Goal: Information Seeking & Learning: Check status

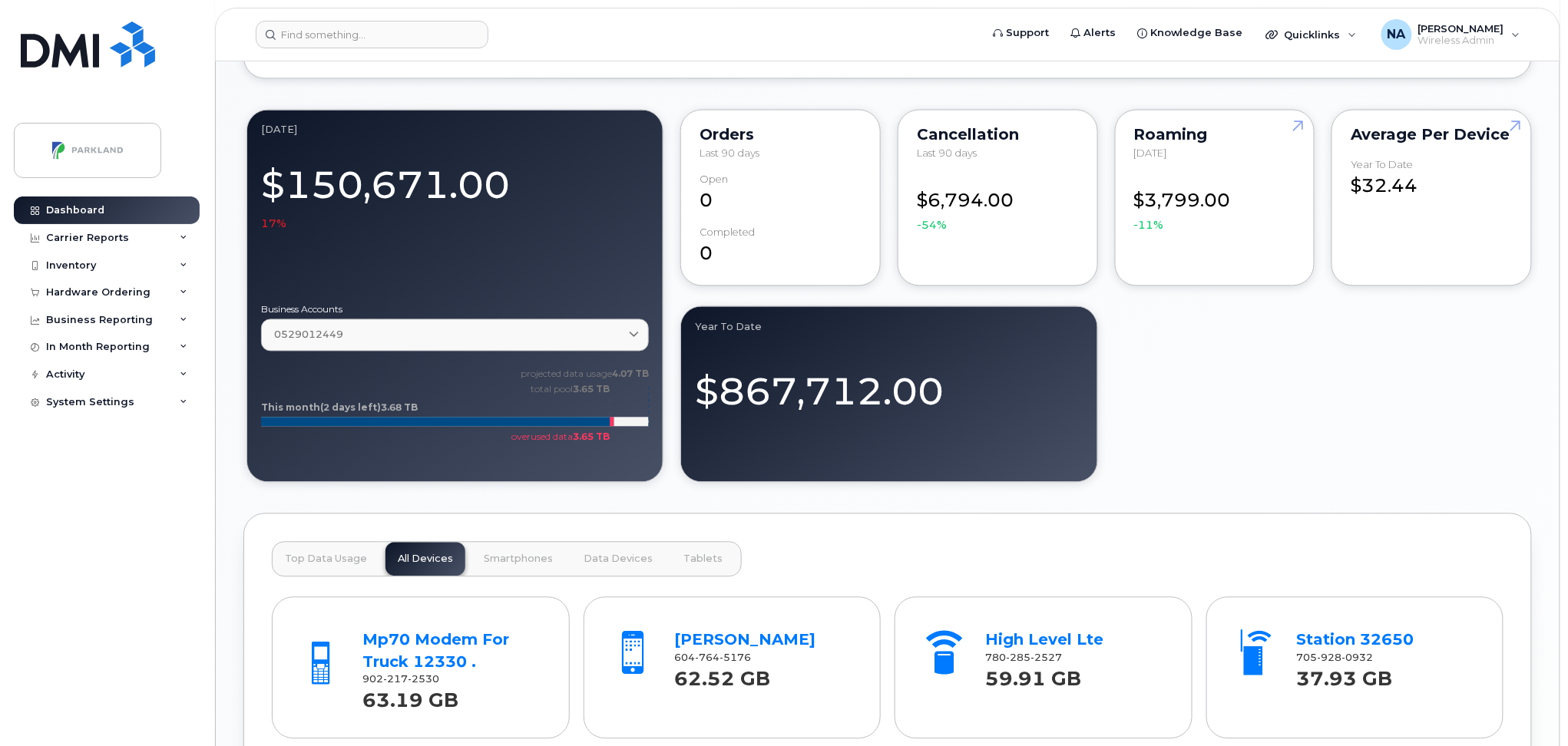
scroll to position [1125, 0]
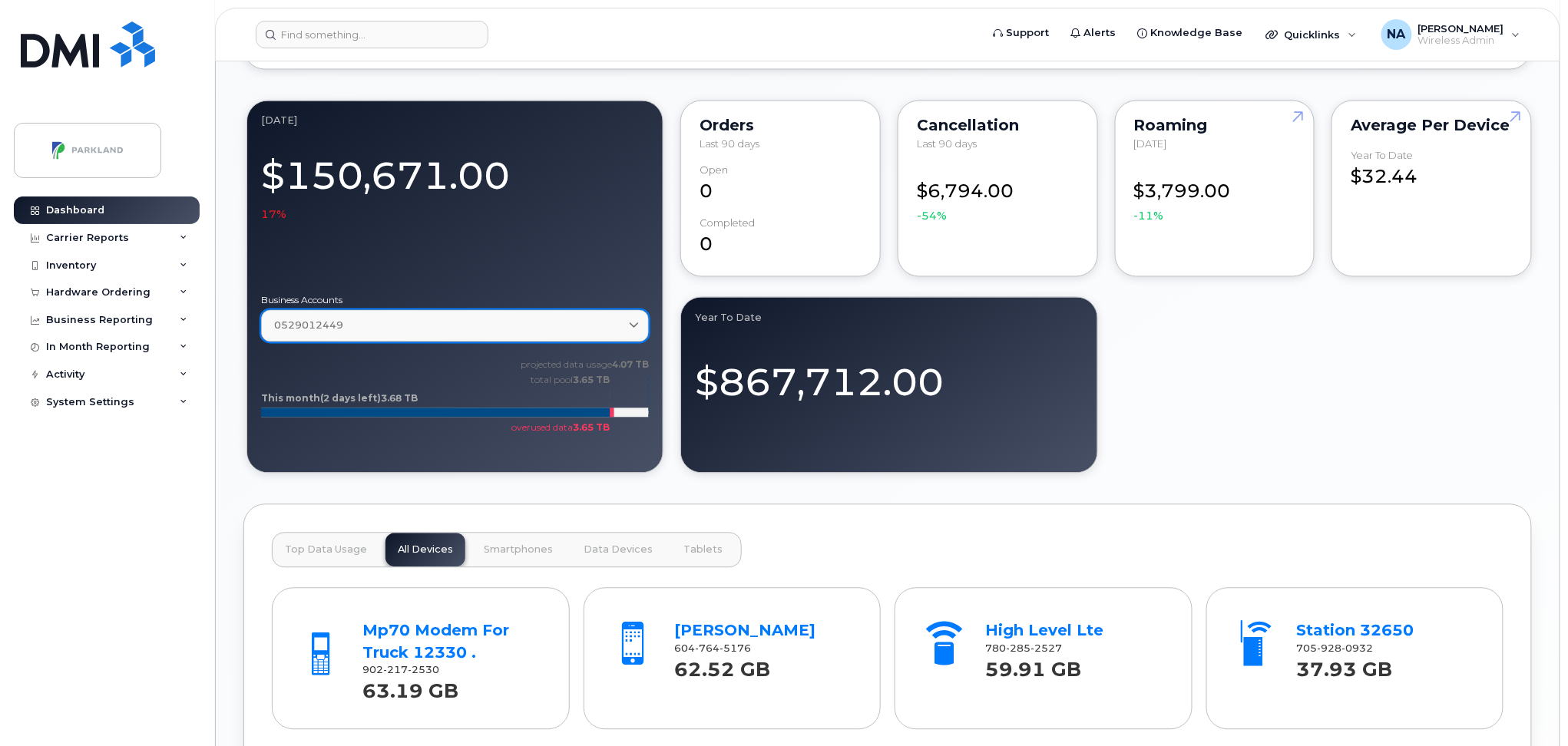
click at [635, 324] on icon at bounding box center [634, 326] width 10 height 10
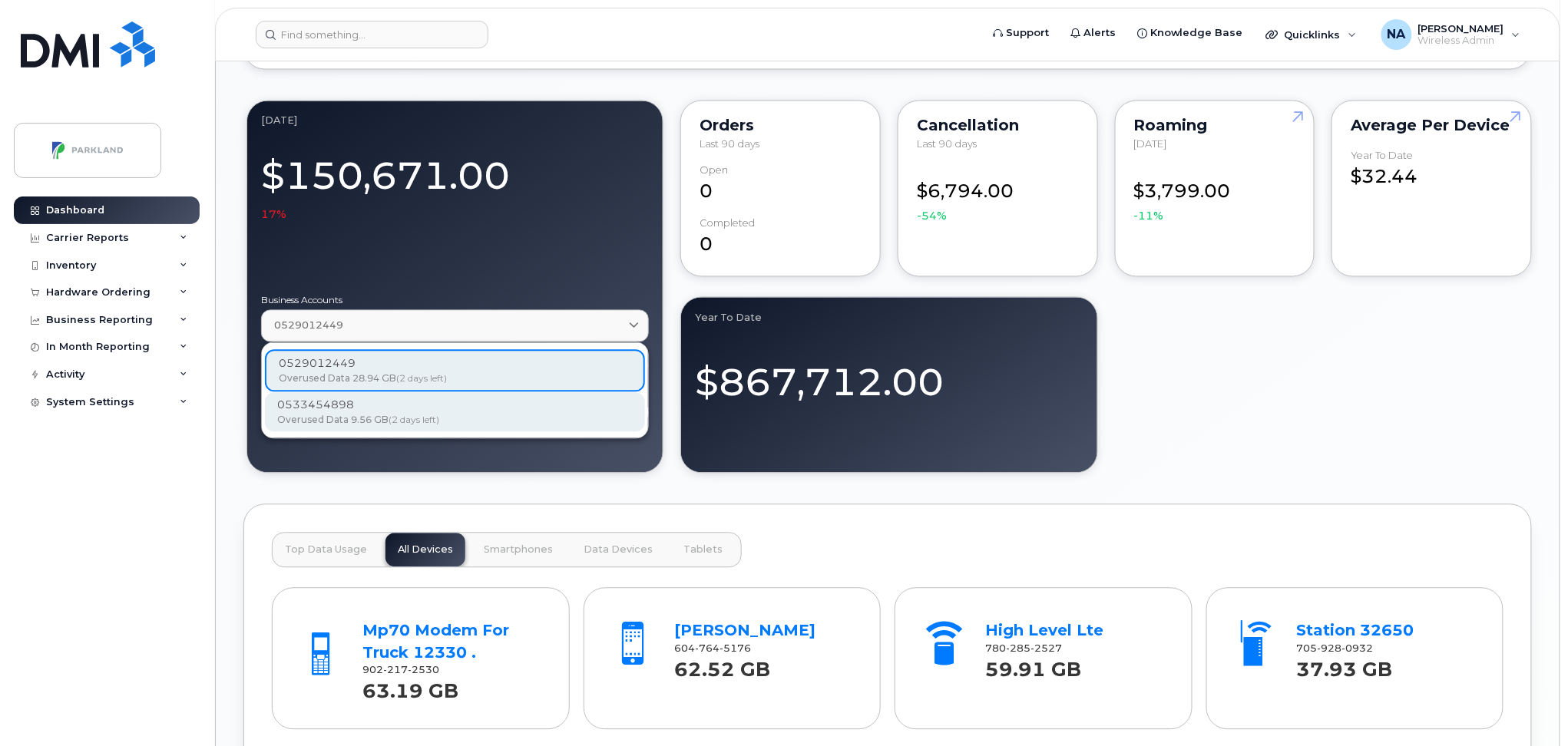
click at [565, 417] on div "Overused Data 9.56 GB (2 days left)" at bounding box center [455, 421] width 355 height 14
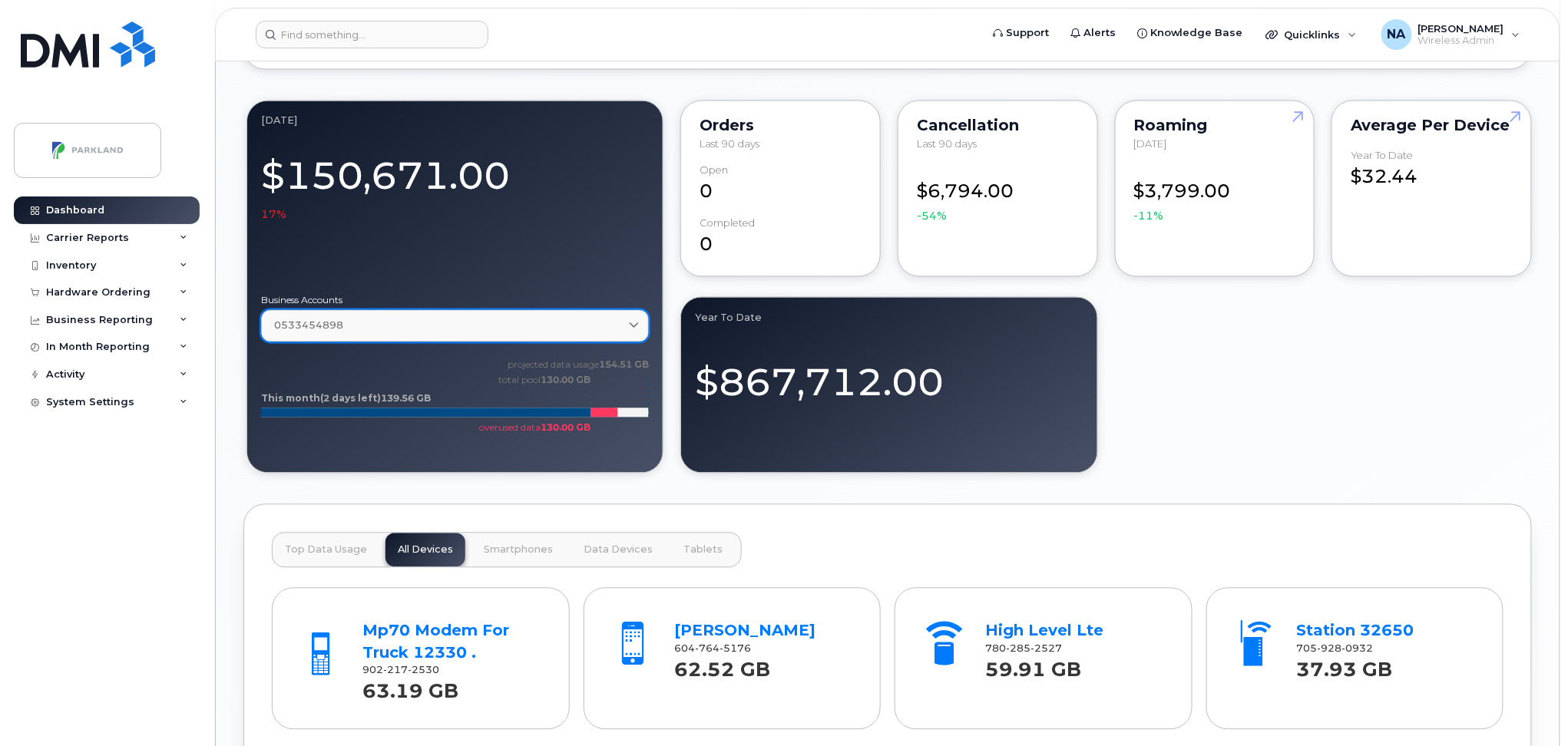
click at [602, 326] on div "0533454898" at bounding box center [455, 325] width 361 height 15
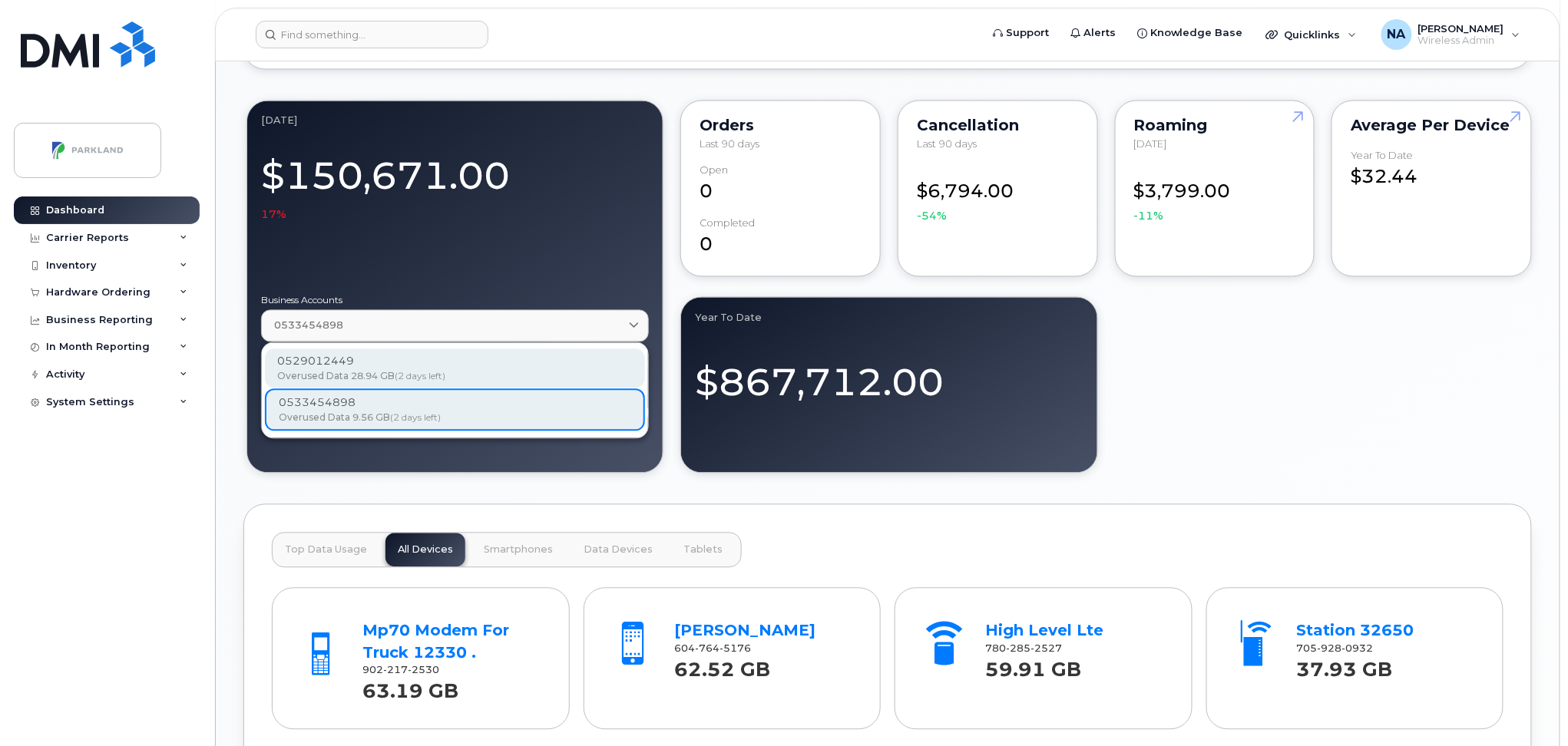
click at [573, 375] on div "Overused Data 28.94 GB (2 days left)" at bounding box center [455, 377] width 355 height 14
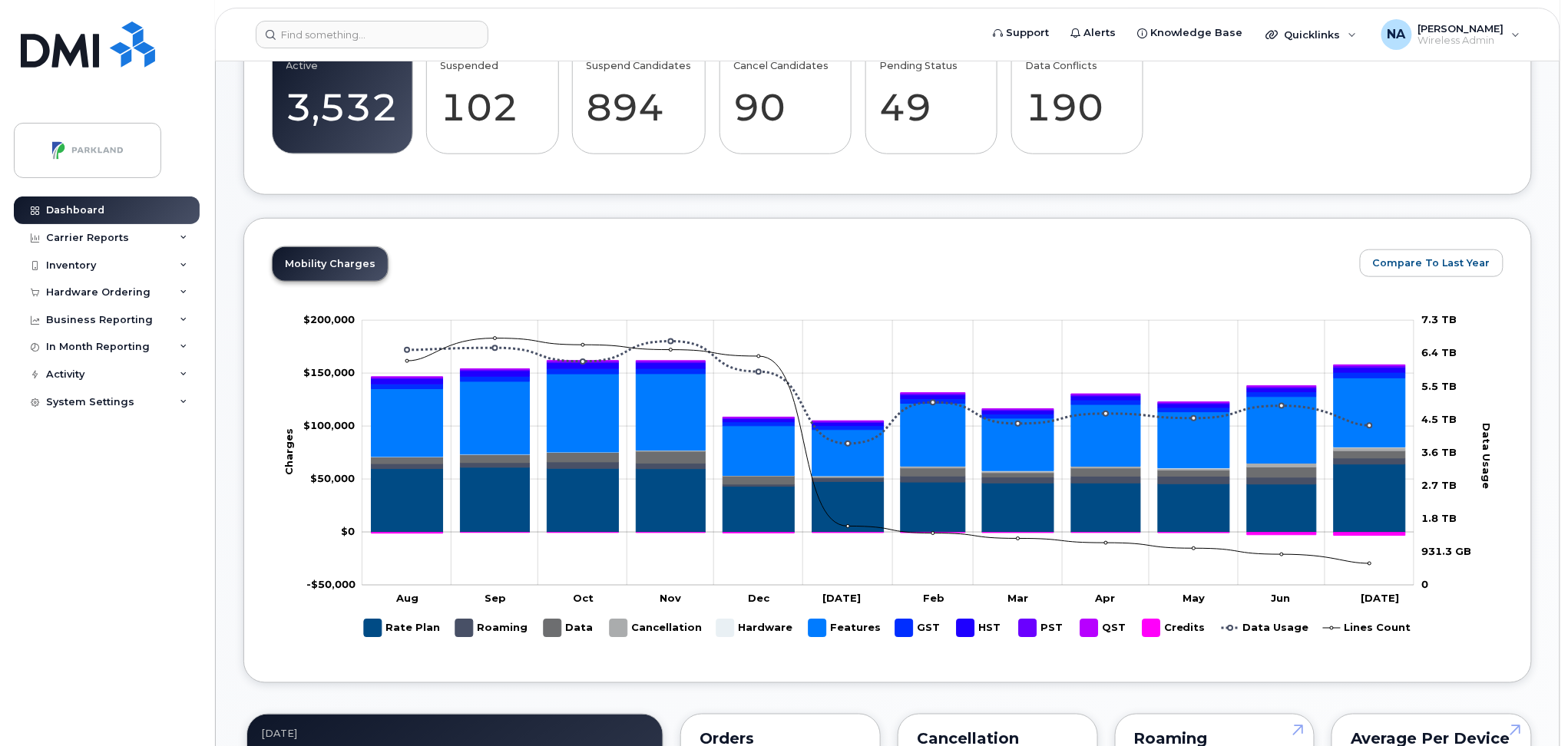
scroll to position [511, 0]
click at [86, 238] on div "Carrier Reports" at bounding box center [87, 238] width 83 height 12
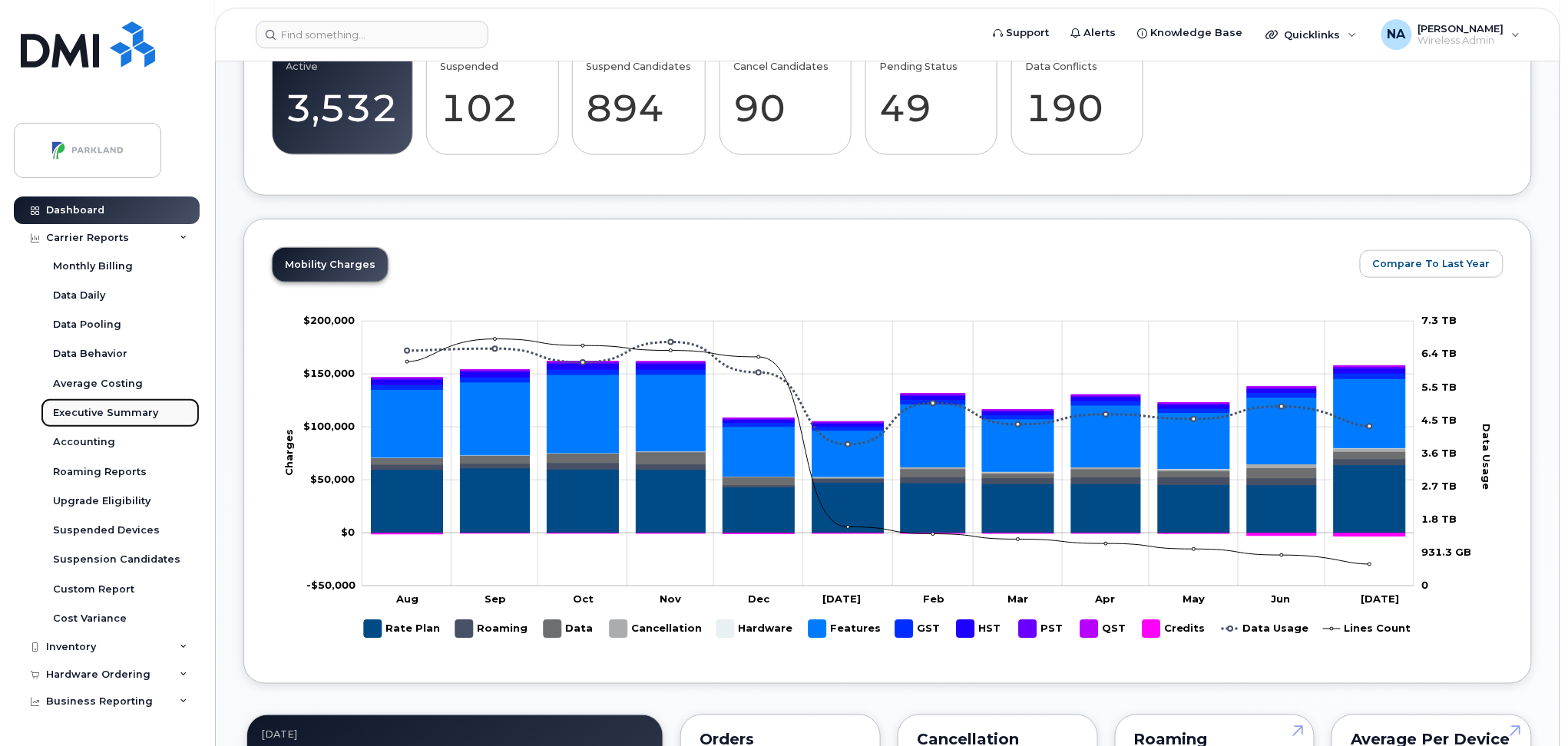
click at [90, 412] on div "Executive Summary" at bounding box center [105, 413] width 105 height 14
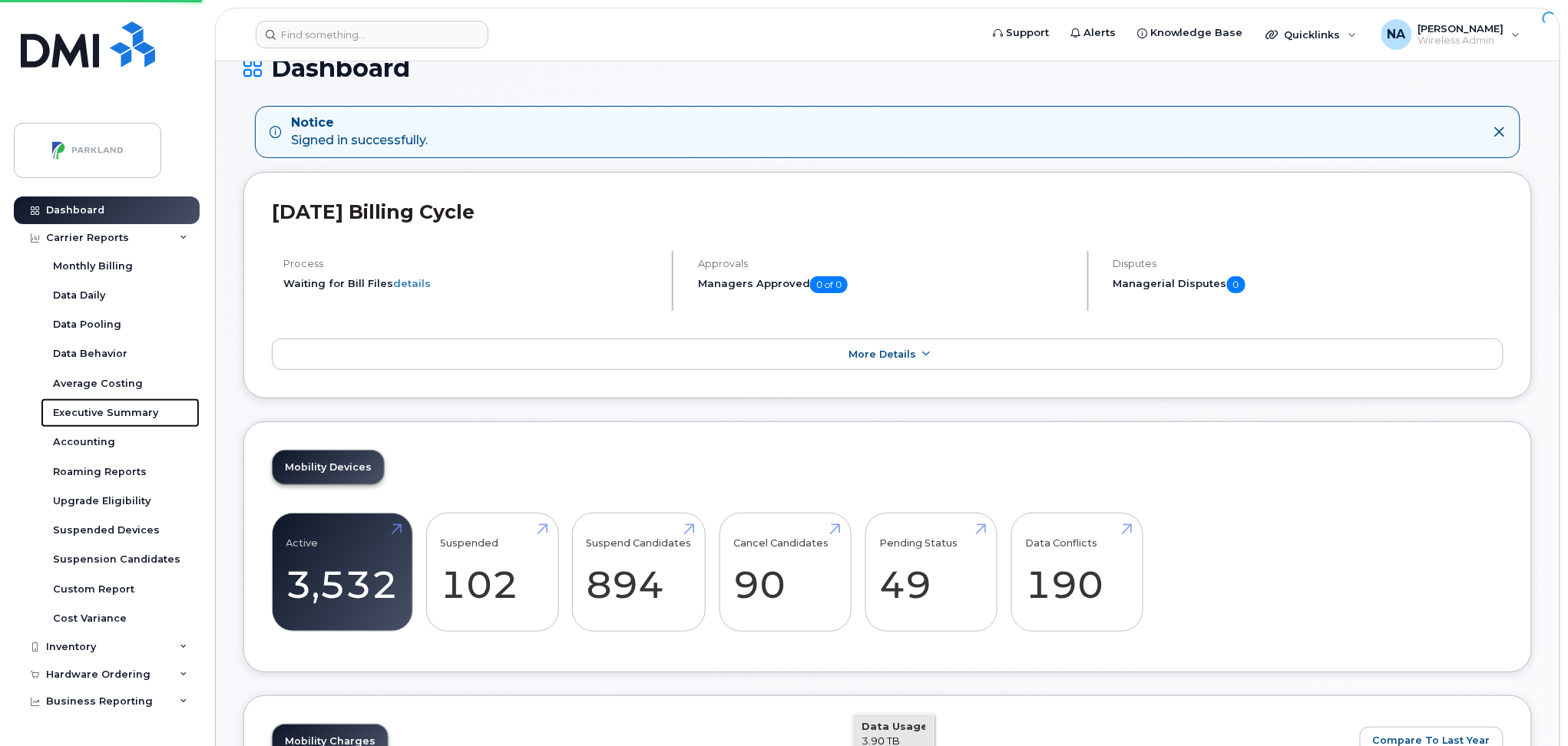
scroll to position [0, 0]
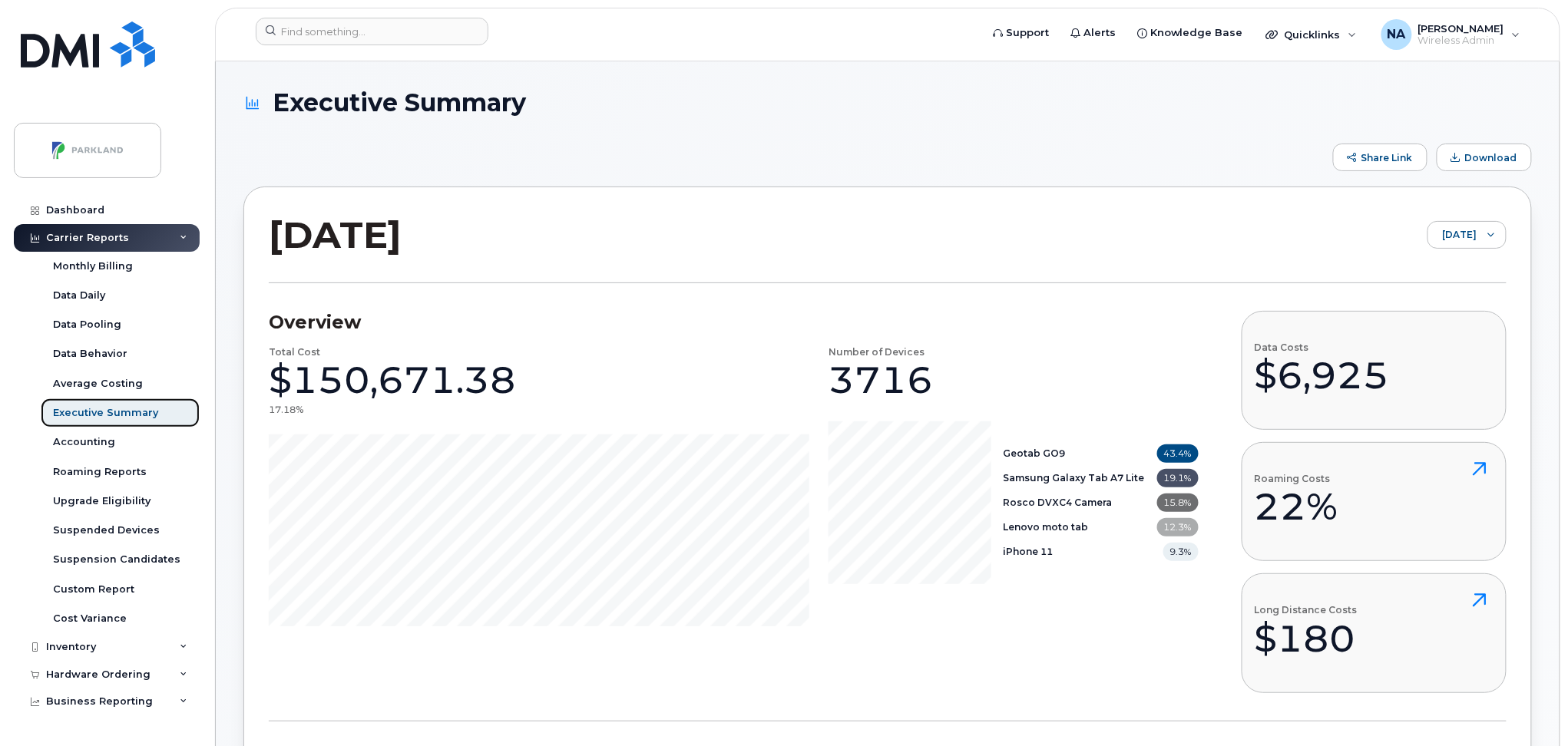
scroll to position [102, 0]
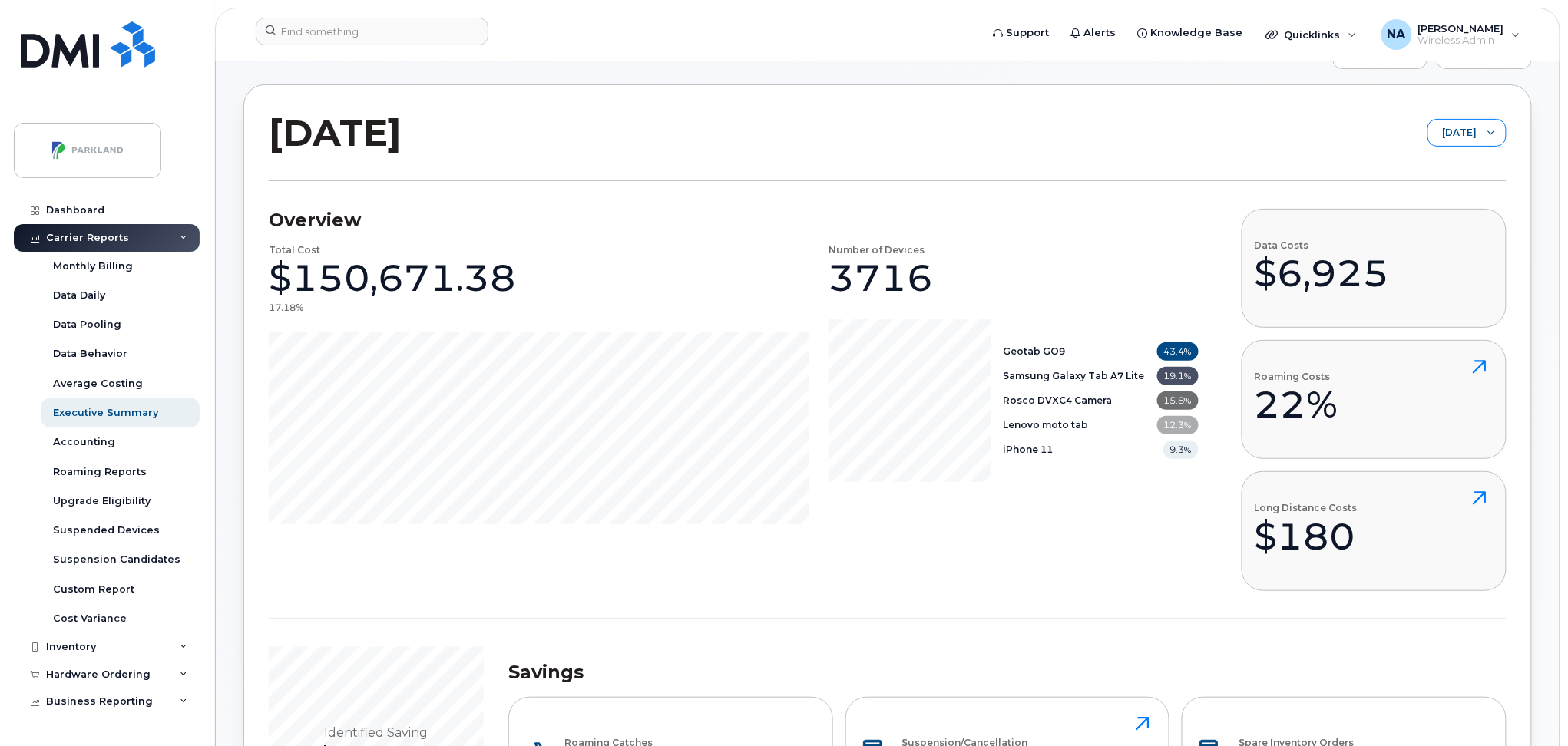
click at [1477, 131] on div at bounding box center [1490, 133] width 29 height 26
click at [1464, 192] on span "June 2025" at bounding box center [1446, 193] width 33 height 15
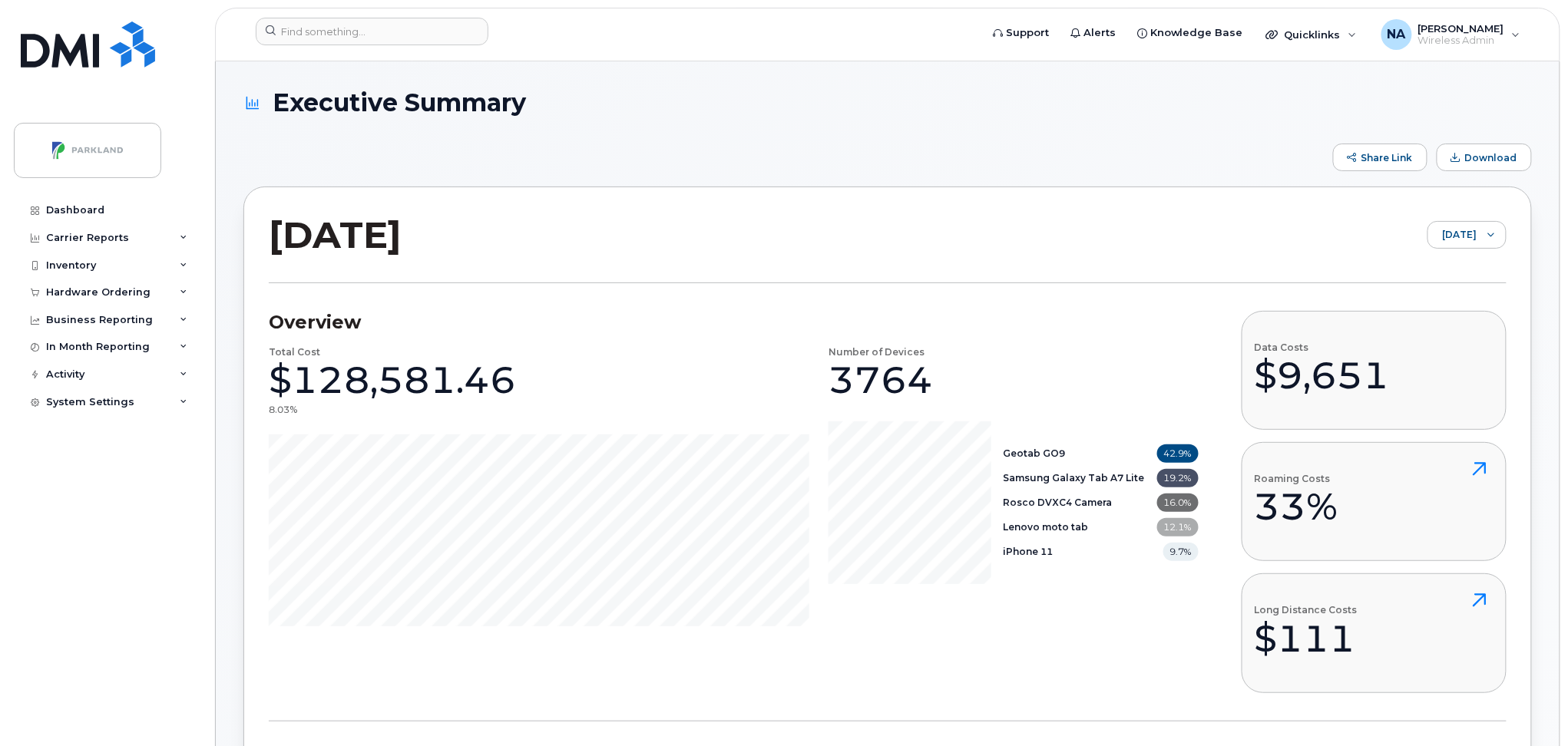
click at [1457, 224] on span "June 2025" at bounding box center [1452, 235] width 48 height 27
click at [1435, 273] on span "[DATE]" at bounding box center [1443, 268] width 33 height 15
click at [69, 210] on div "Dashboard" at bounding box center [75, 210] width 58 height 12
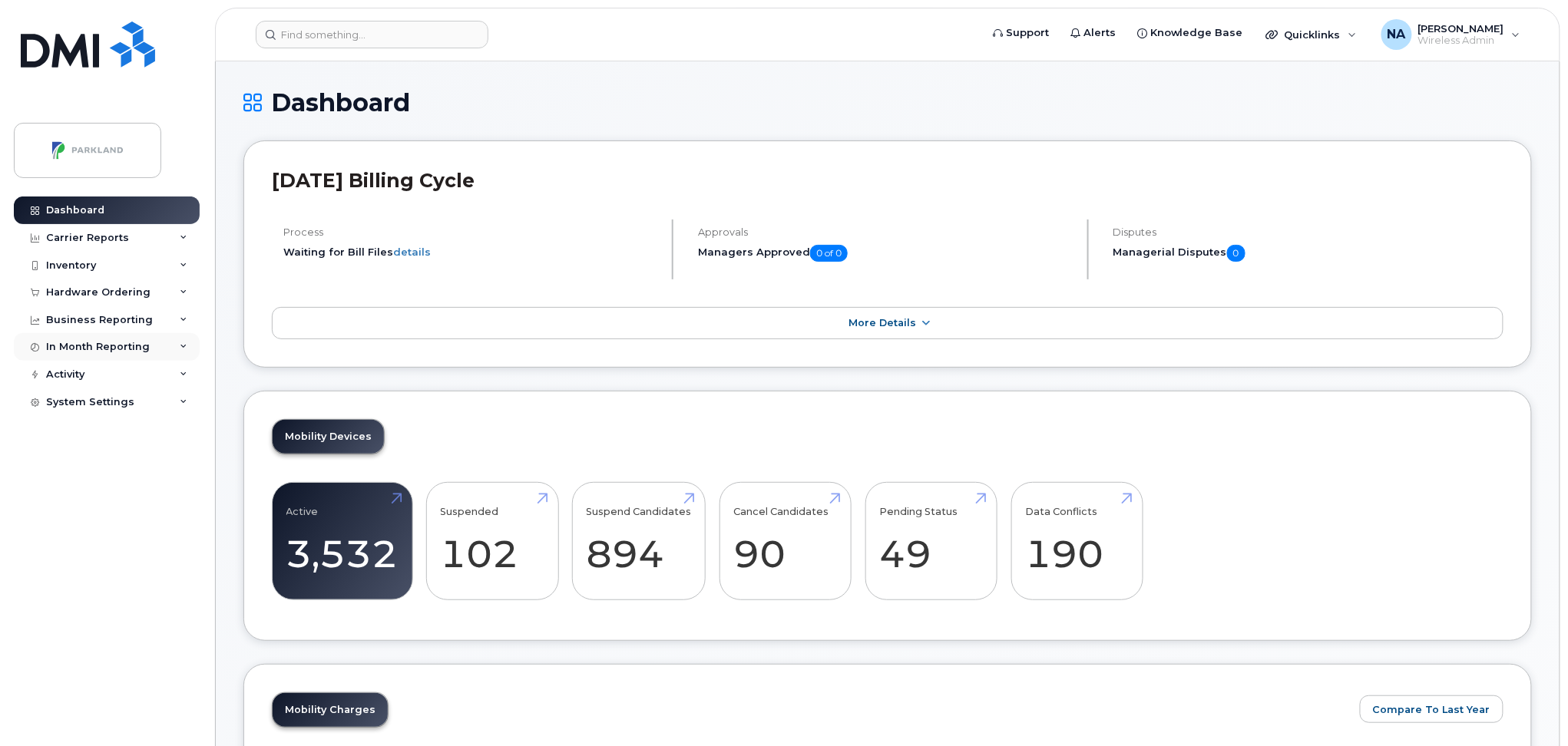
click at [104, 353] on div "In Month Reporting" at bounding box center [97, 347] width 104 height 12
click at [79, 375] on div "Data Usage" at bounding box center [83, 375] width 62 height 14
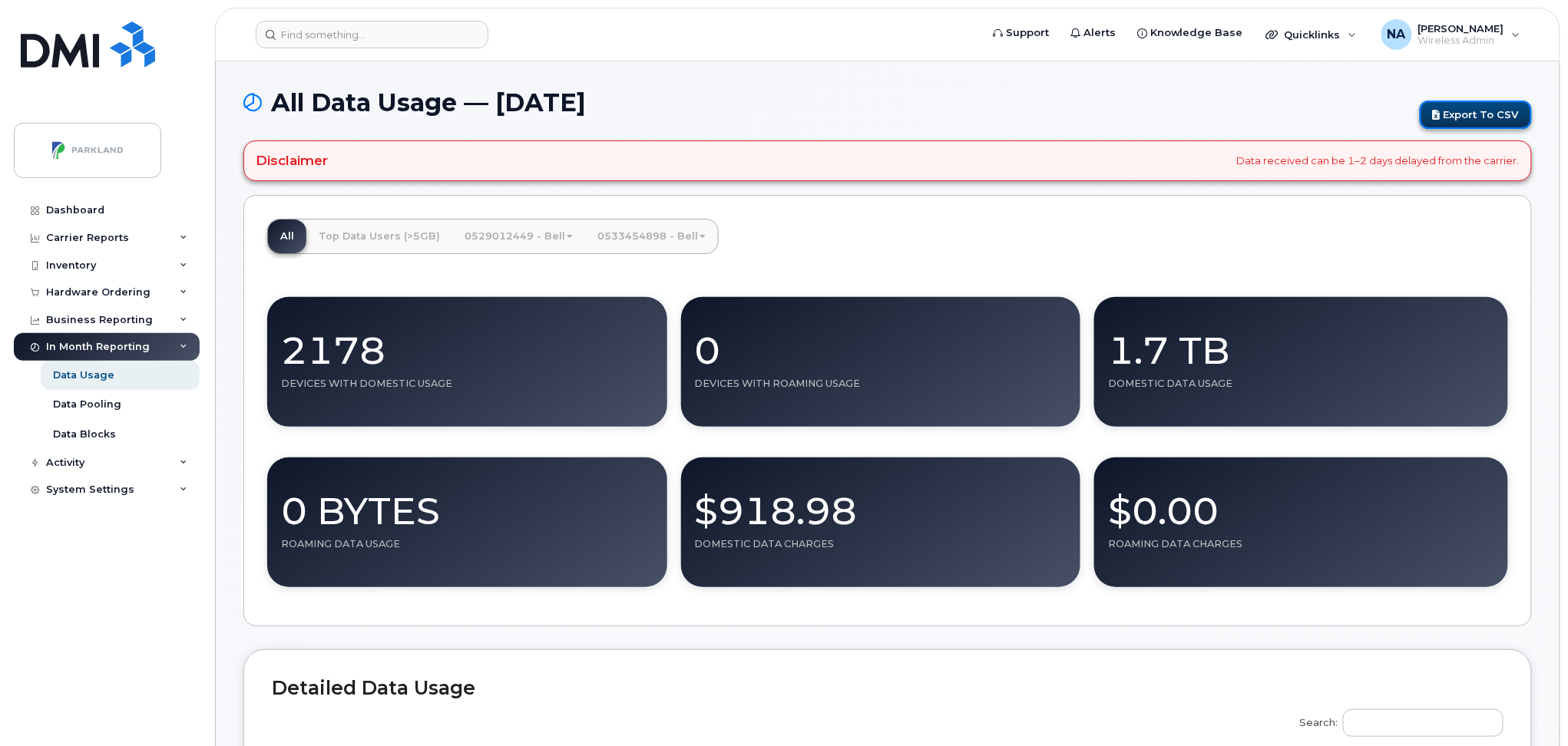
click at [1496, 114] on link "Export to CSV" at bounding box center [1476, 114] width 112 height 28
click at [387, 241] on link "Top Data Users (>5GB)" at bounding box center [379, 236] width 146 height 33
click at [523, 235] on link "0529012449 - Bell" at bounding box center [519, 236] width 133 height 33
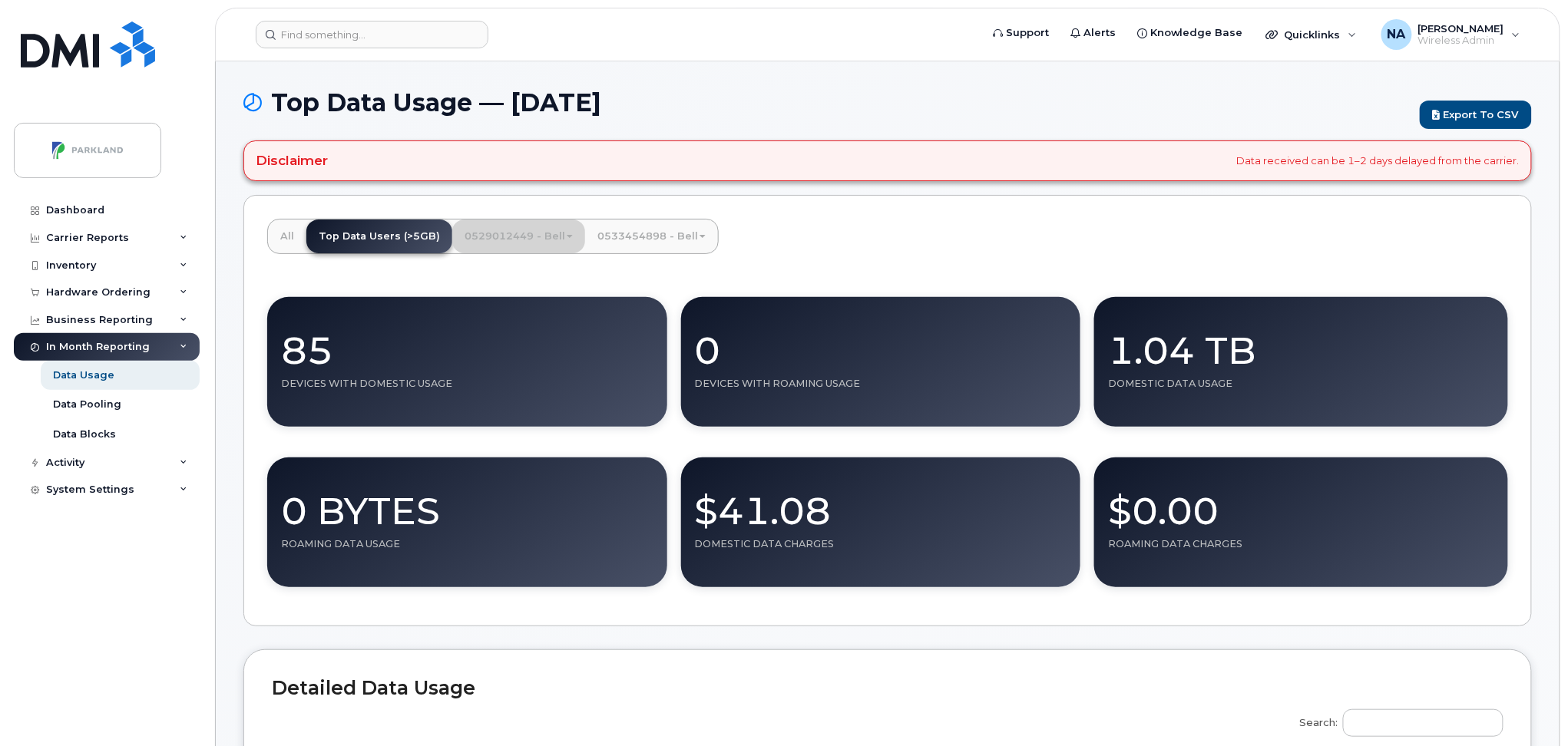
click at [523, 235] on link "0529012449 - Bell" at bounding box center [519, 236] width 133 height 33
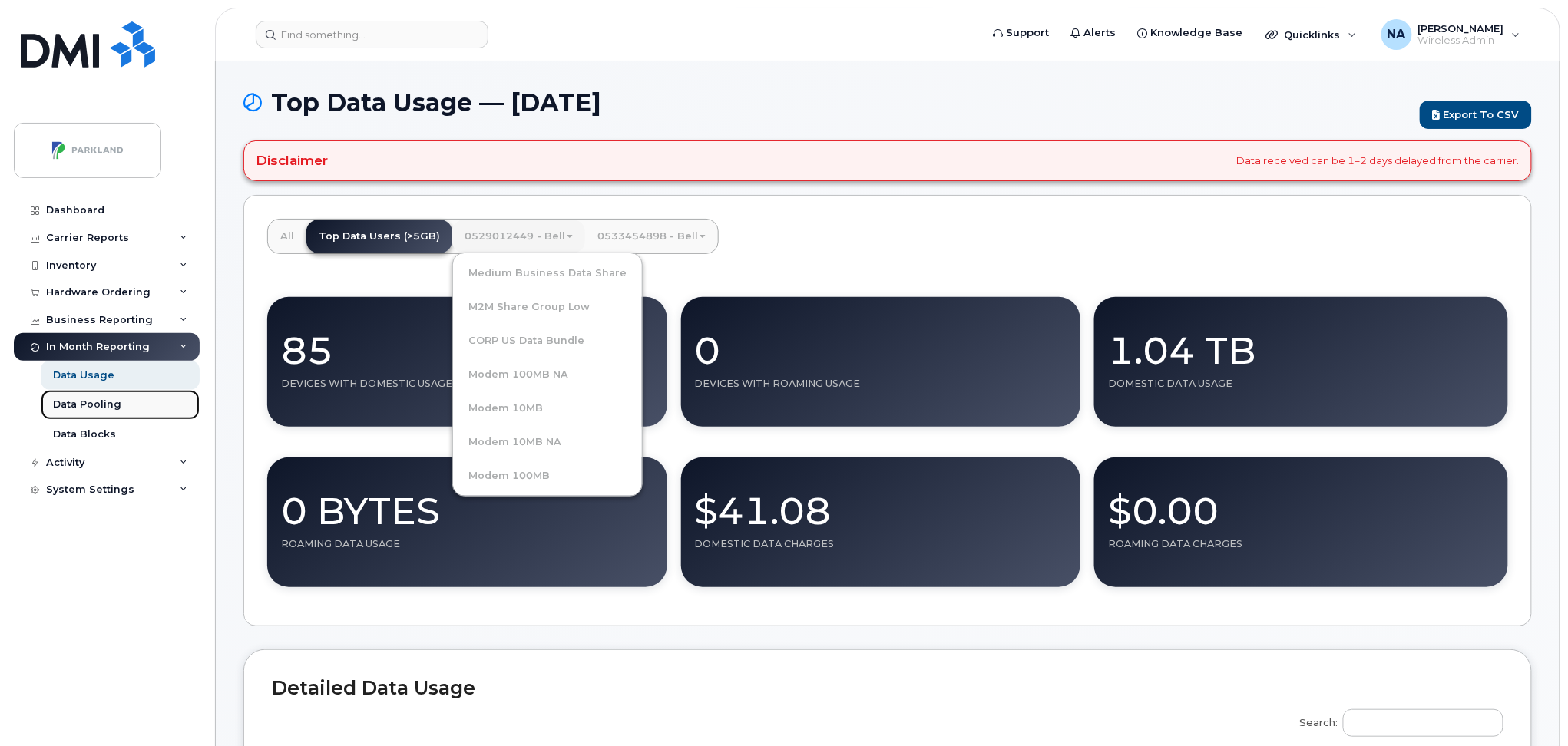
click at [99, 406] on div "Data Pooling" at bounding box center [87, 405] width 69 height 14
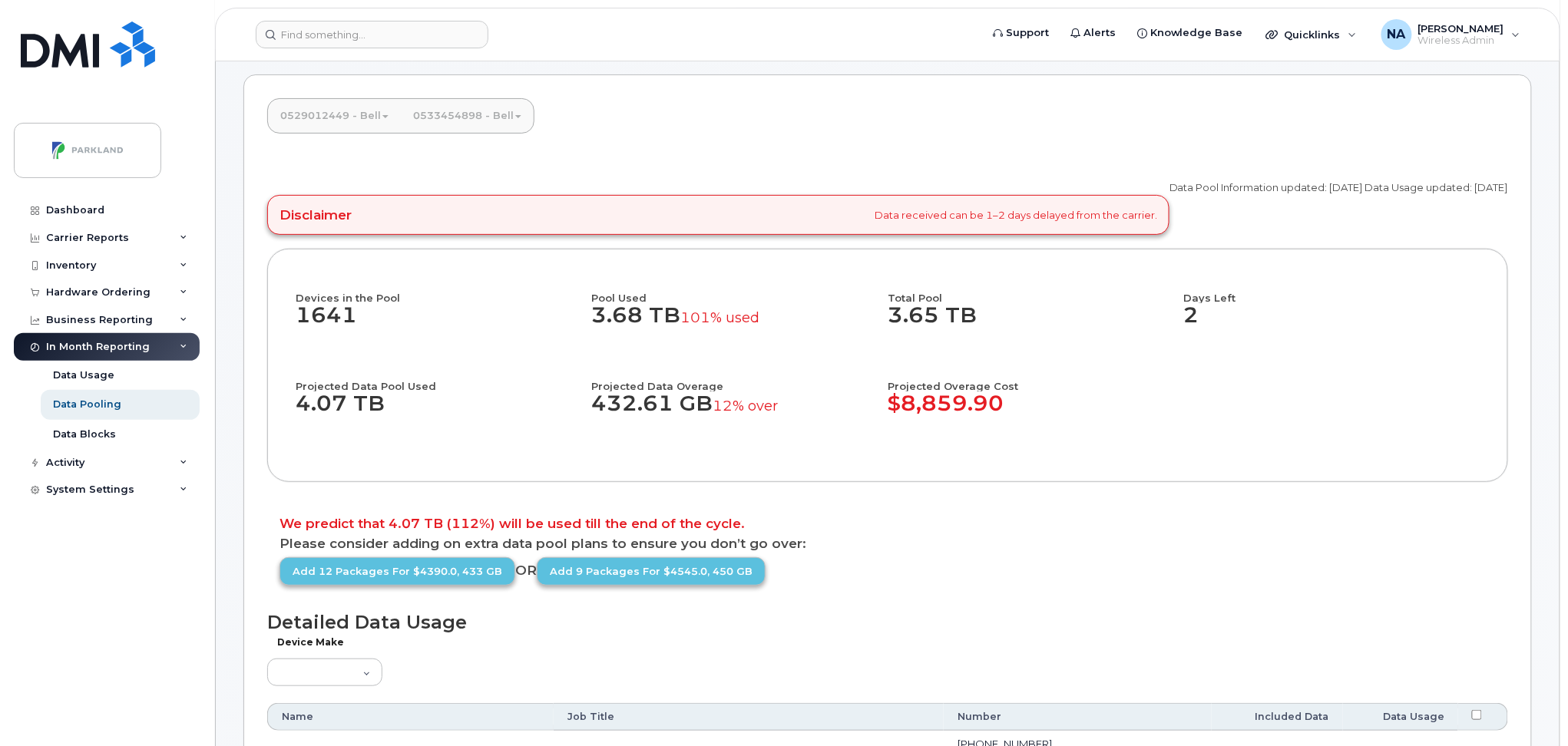
scroll to position [57, 0]
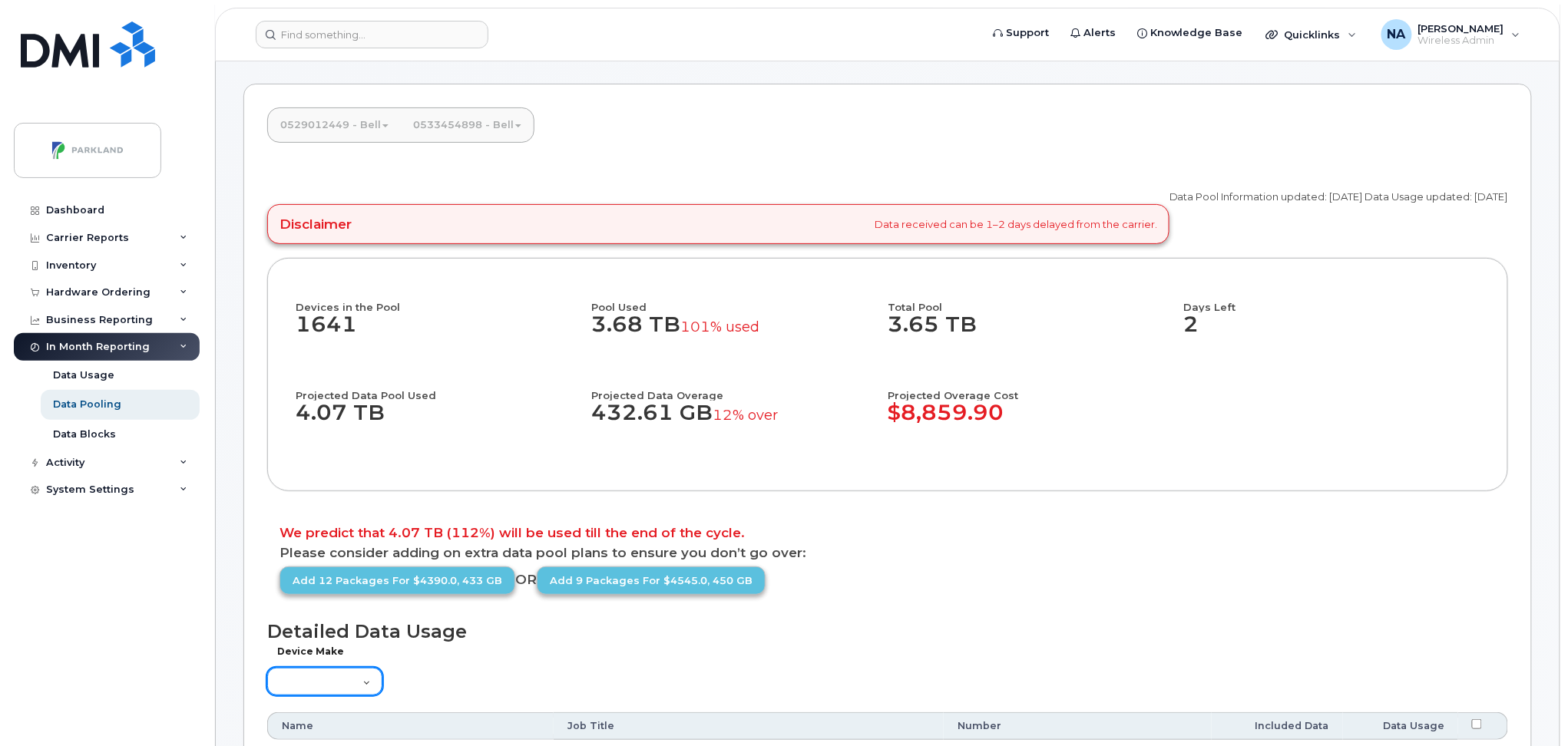
click at [336, 679] on select "Aircard Android Blackberry Cell Phone GPS HUB iPhone Laptop Mike Modem Pager Ta…" at bounding box center [325, 681] width 115 height 27
click at [555, 688] on div "Device Make Aircard Android Blackberry Cell Phone GPS HUB iPhone Laptop Mike Mo…" at bounding box center [887, 676] width 1241 height 44
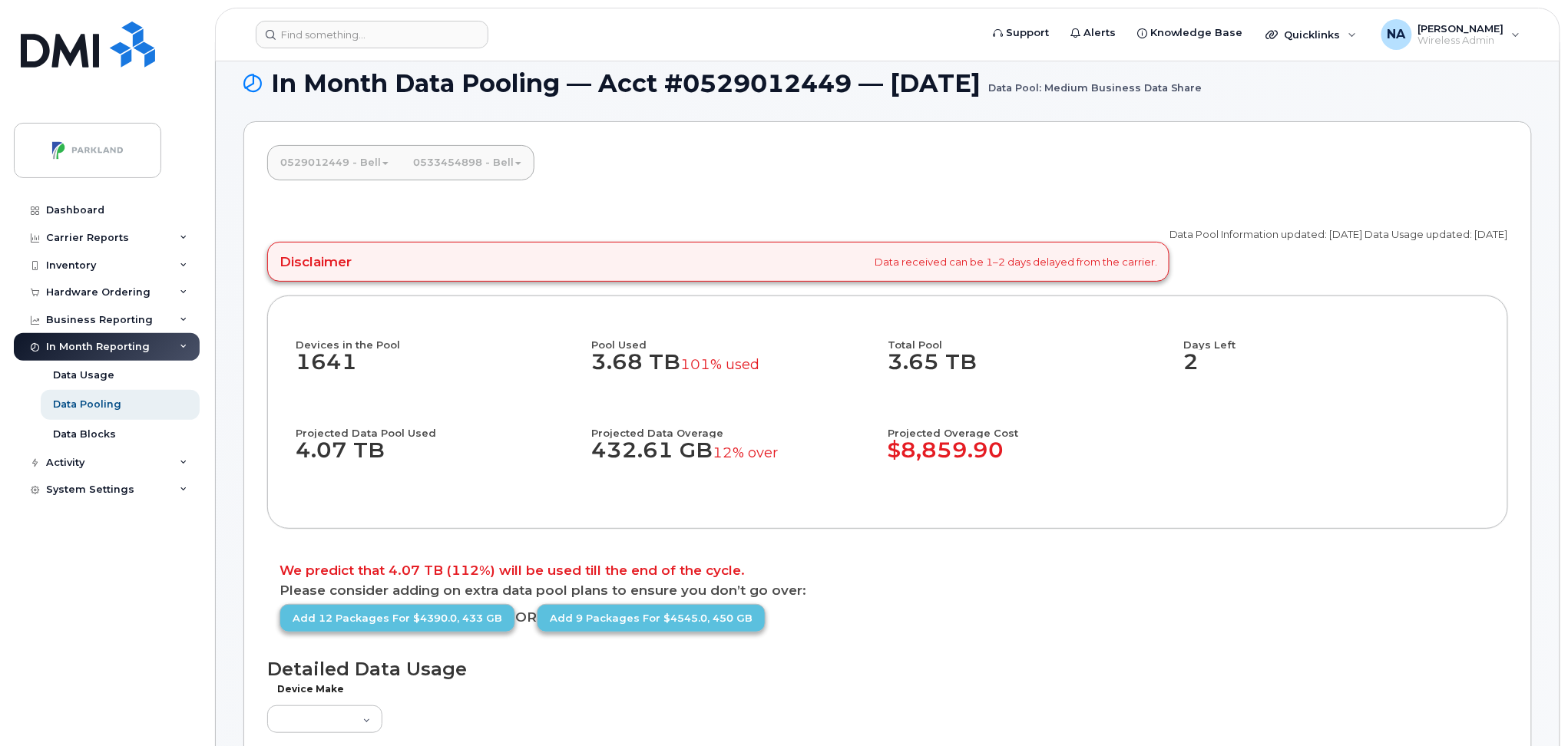
scroll to position [0, 0]
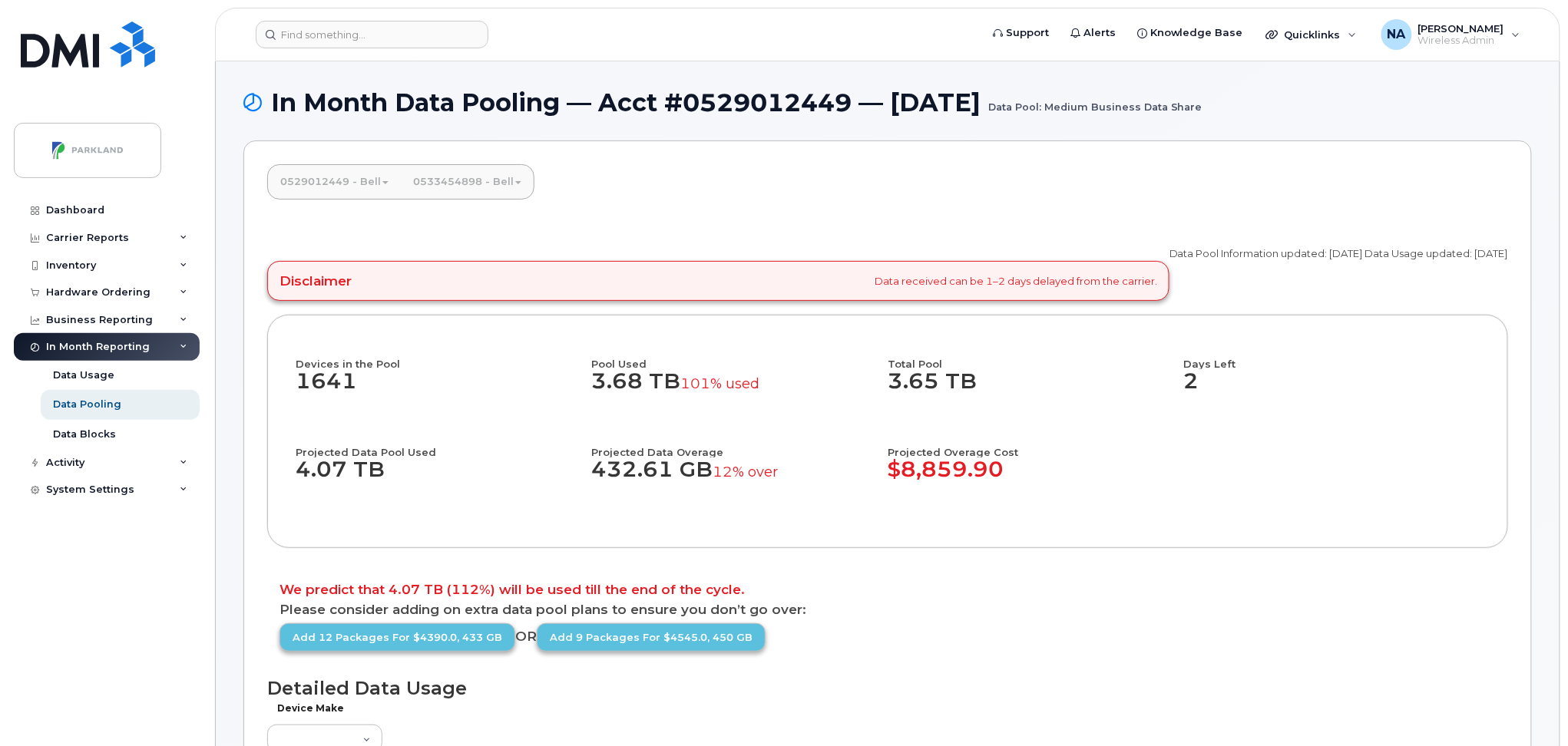
click at [344, 179] on link "0529012449 - Bell" at bounding box center [334, 181] width 133 height 33
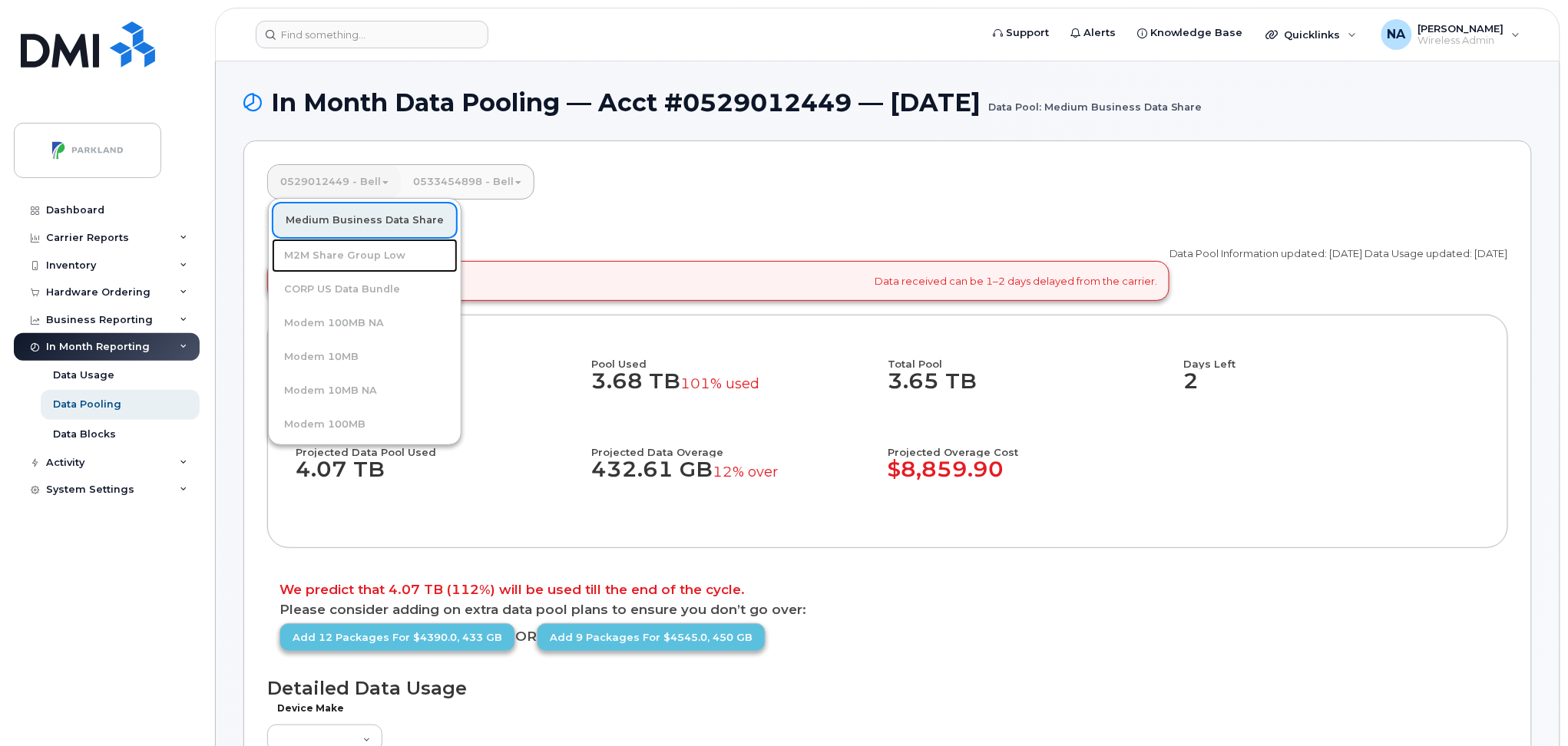
click at [347, 257] on link "M2M Share Group Low" at bounding box center [365, 255] width 186 height 33
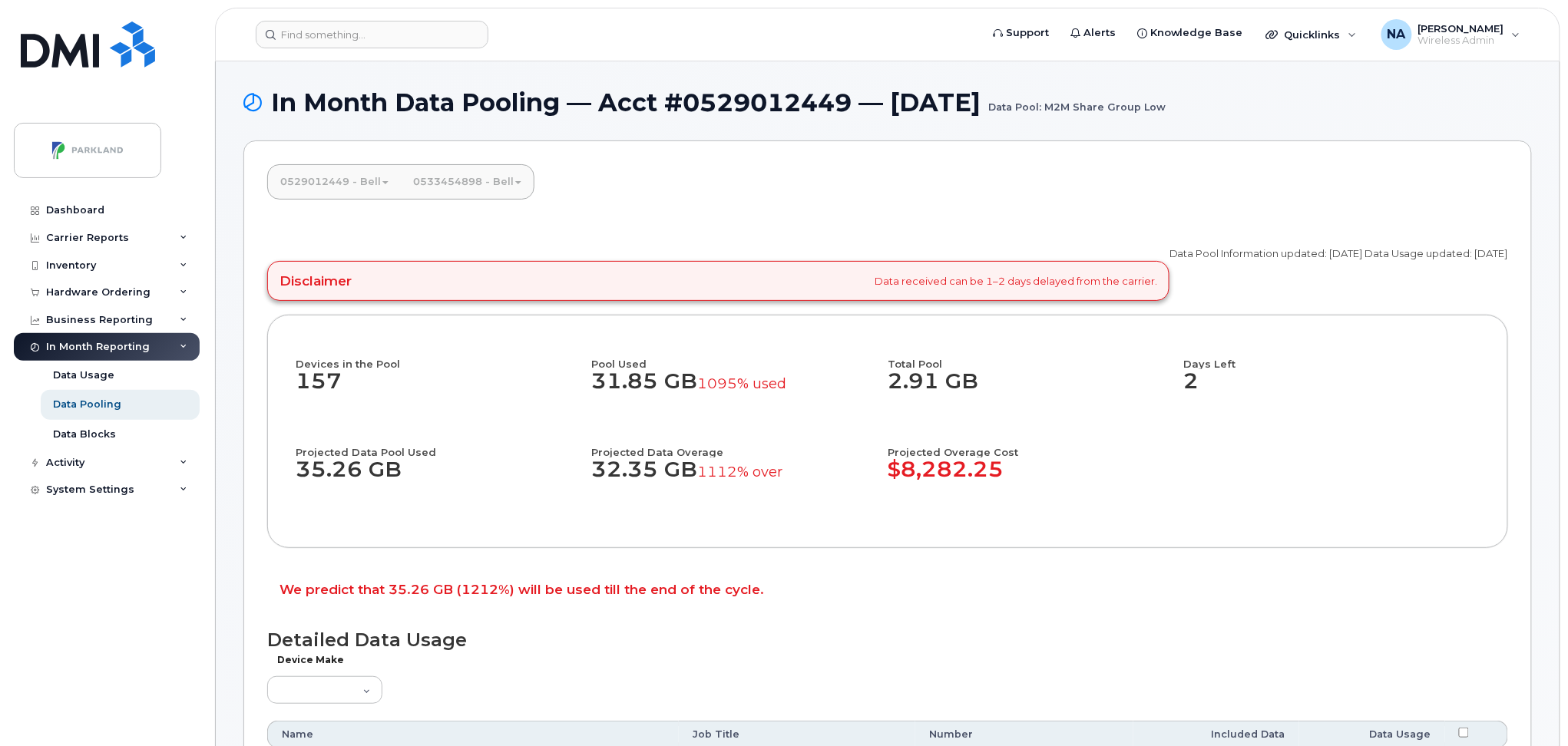
click at [343, 188] on link "0529012449 - Bell" at bounding box center [334, 181] width 133 height 33
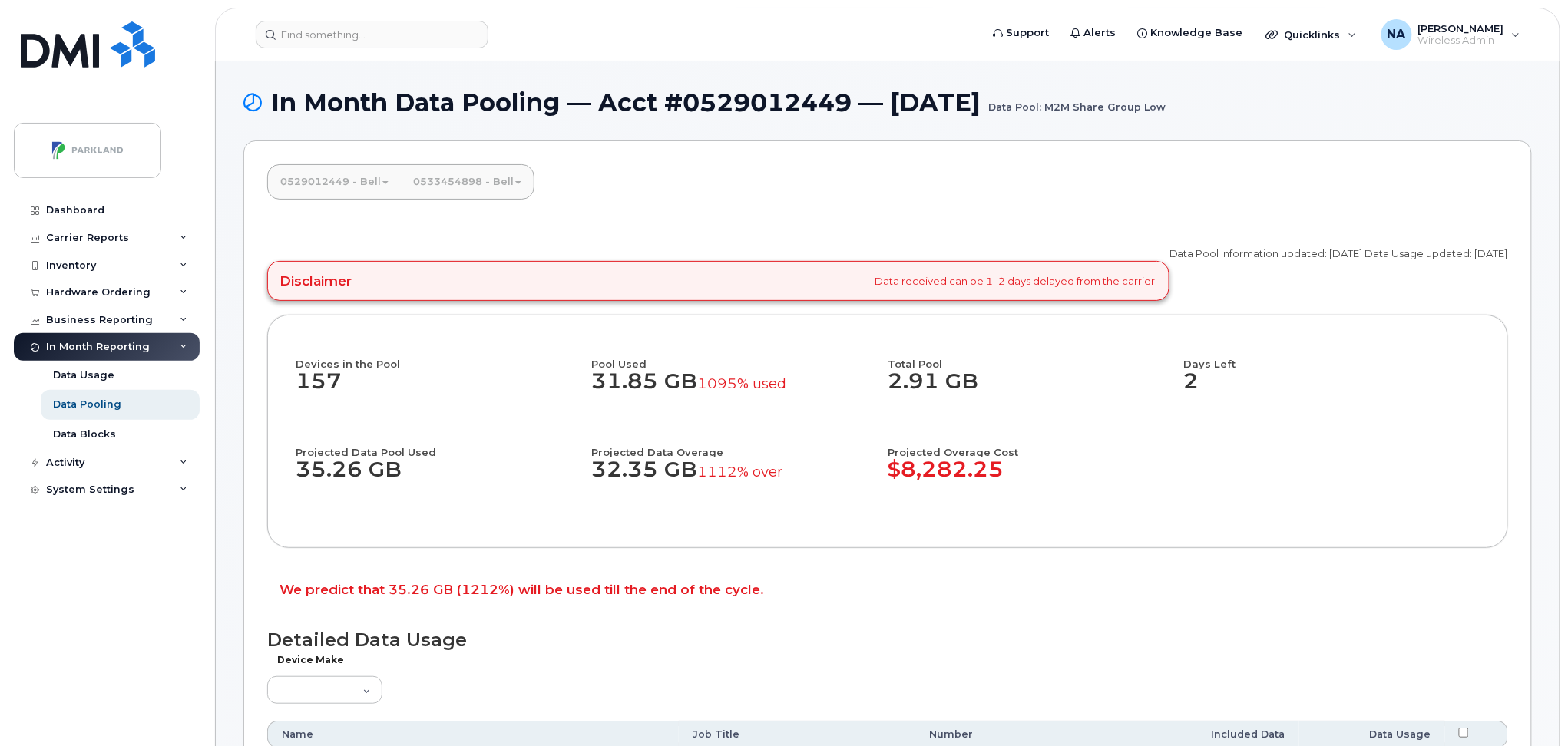
click at [324, 188] on link "0529012449 - Bell" at bounding box center [334, 181] width 133 height 33
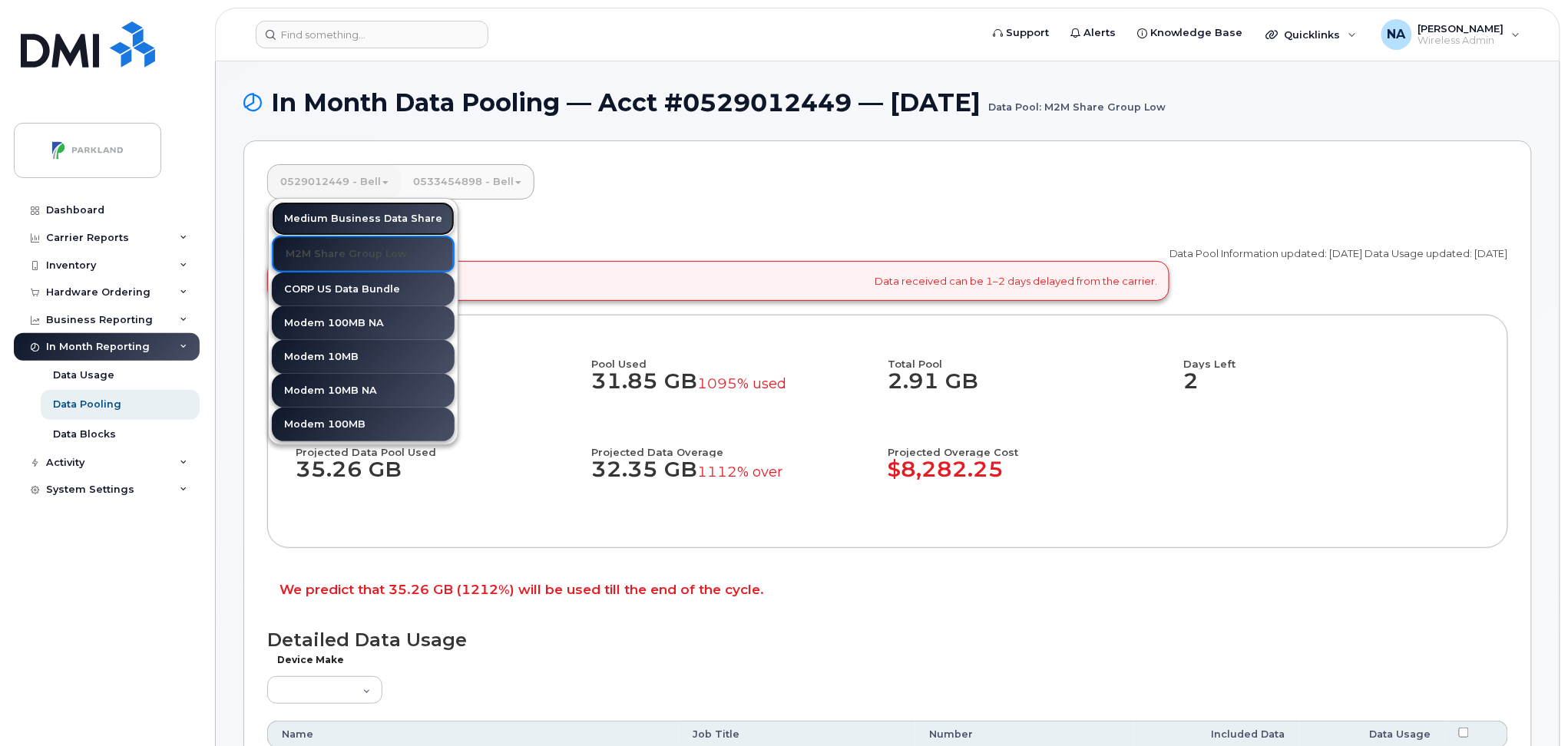
click at [324, 221] on link "Medium Business Data Share" at bounding box center [363, 218] width 183 height 33
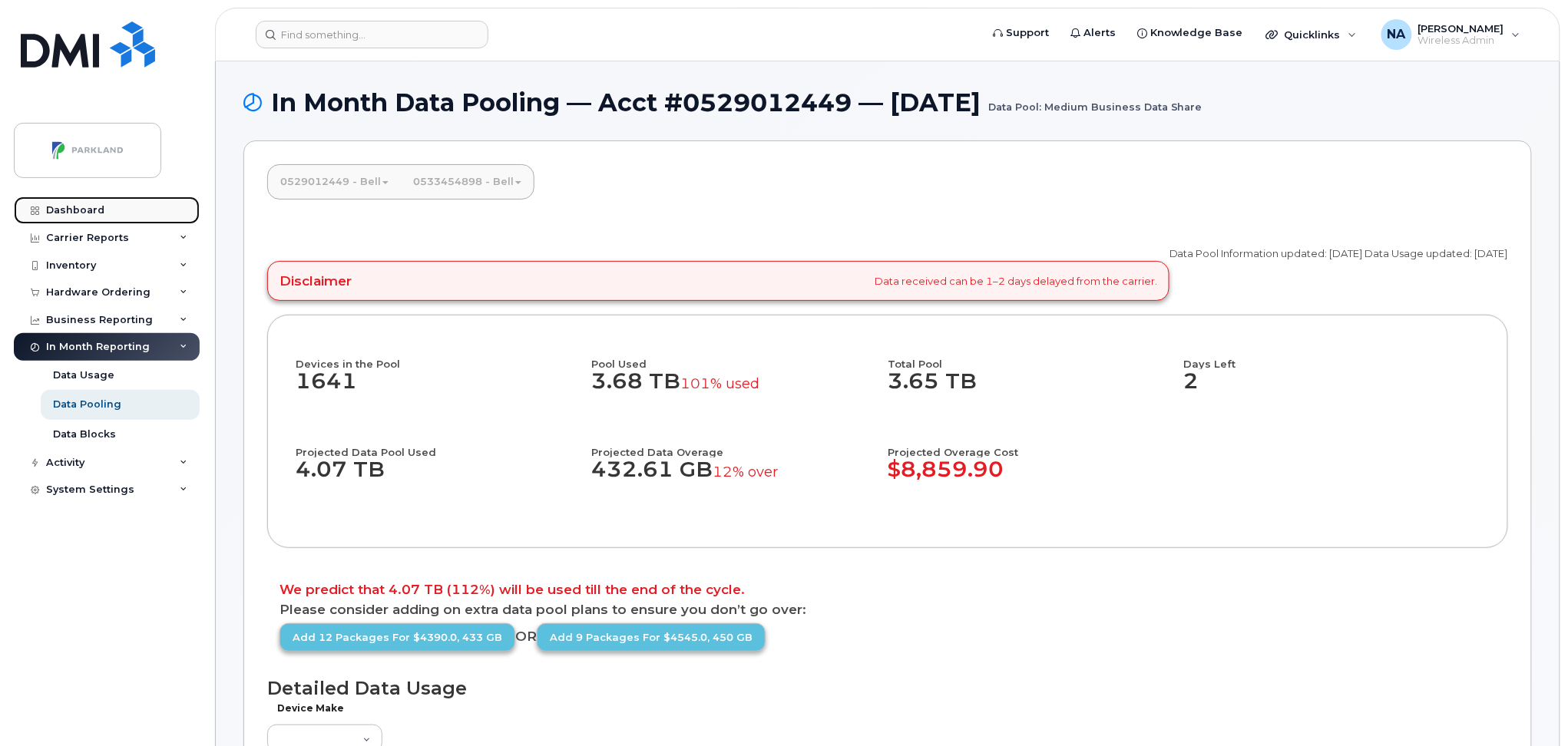
click at [92, 216] on link "Dashboard" at bounding box center [107, 209] width 186 height 27
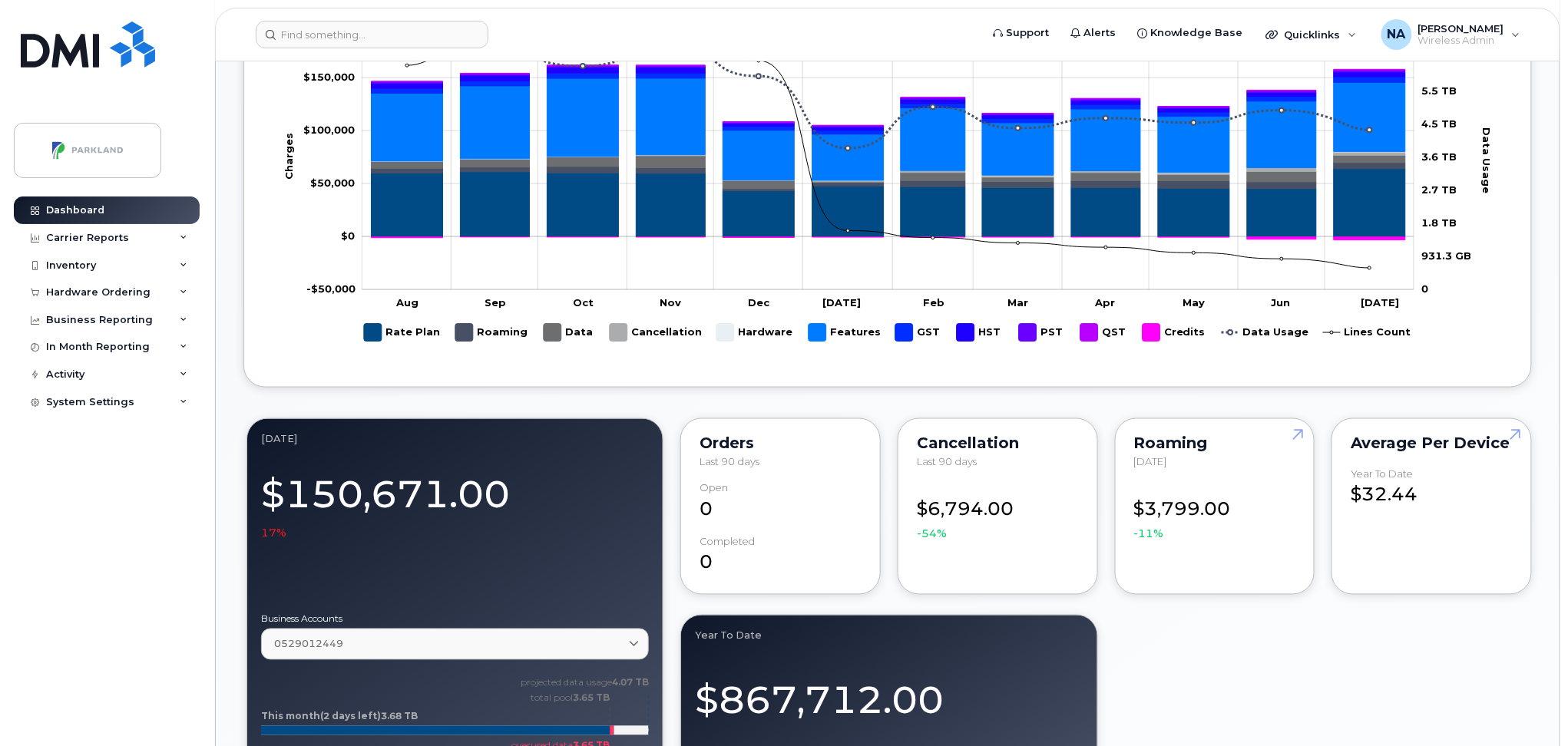
scroll to position [1066, 0]
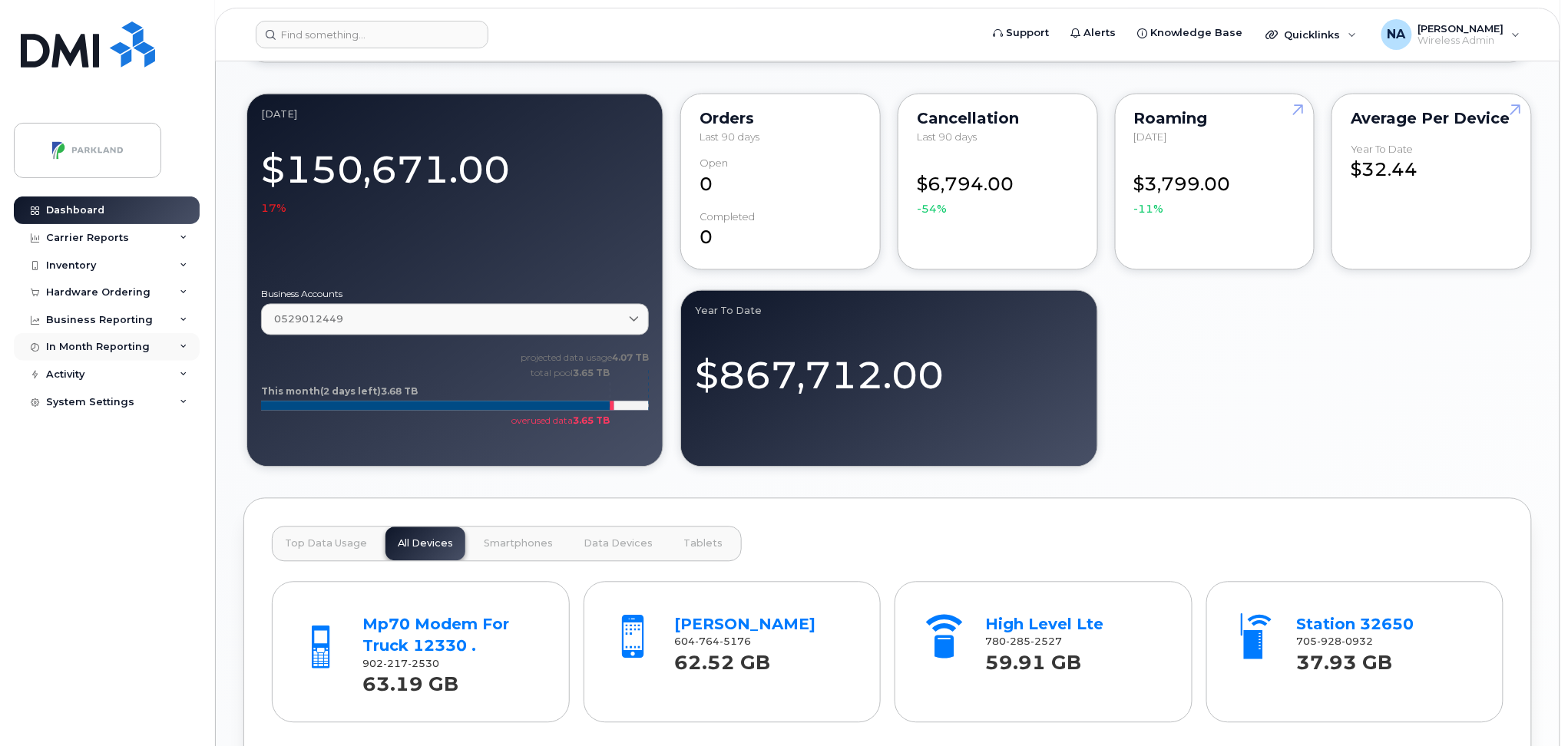
click at [107, 348] on div "In Month Reporting" at bounding box center [97, 347] width 104 height 12
click at [87, 411] on link "Data Pooling" at bounding box center [120, 404] width 159 height 29
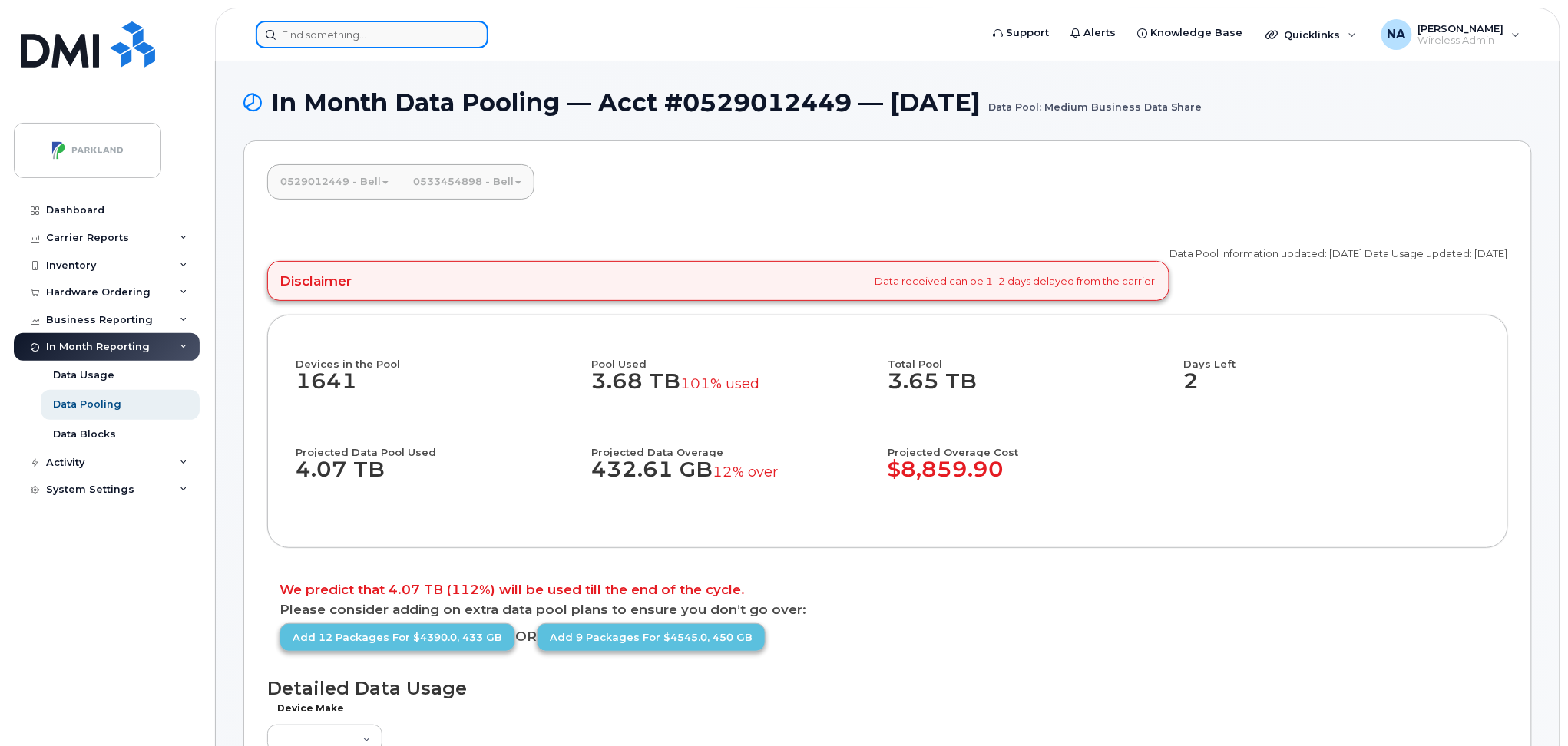
click at [455, 37] on input at bounding box center [372, 34] width 233 height 27
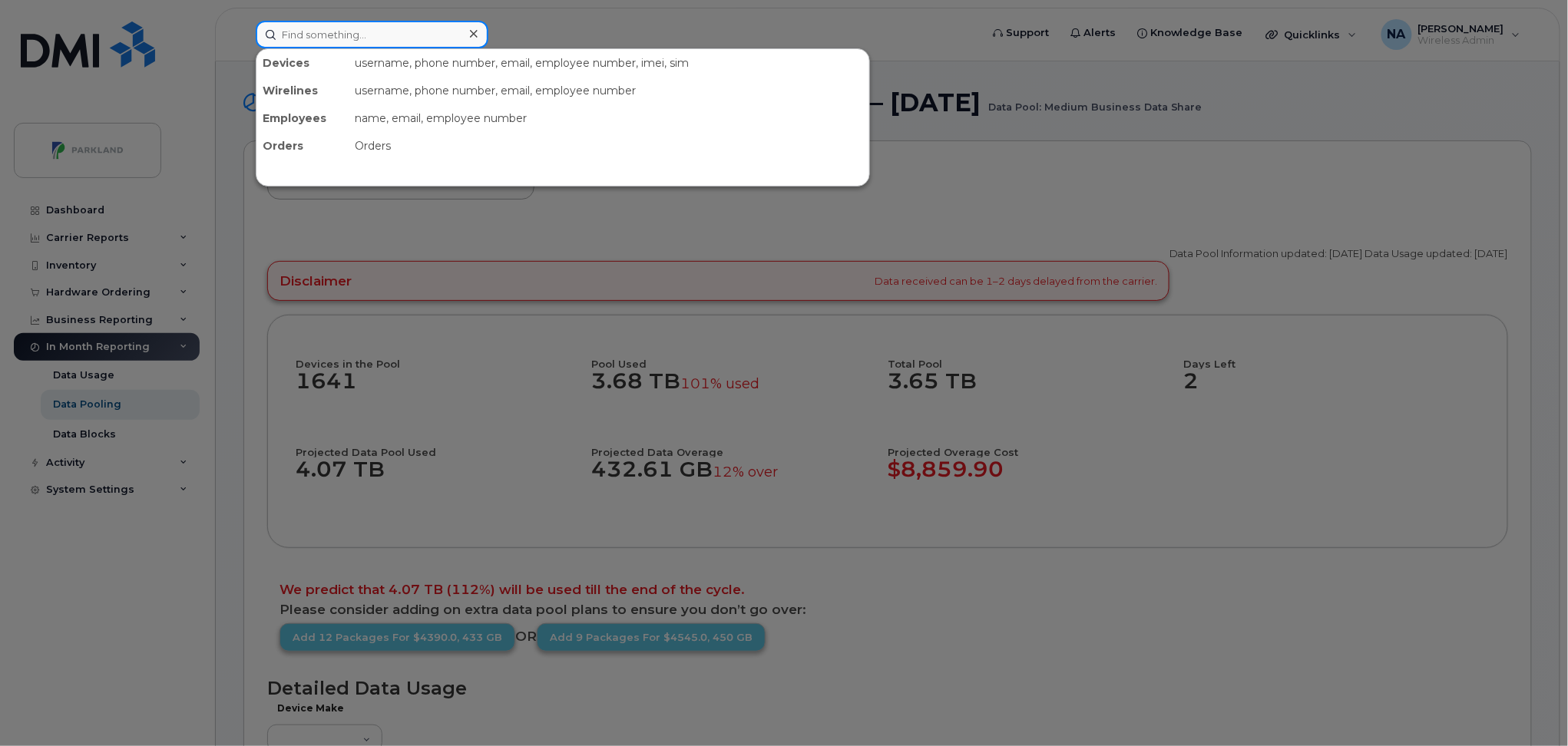
paste input "4162750192"
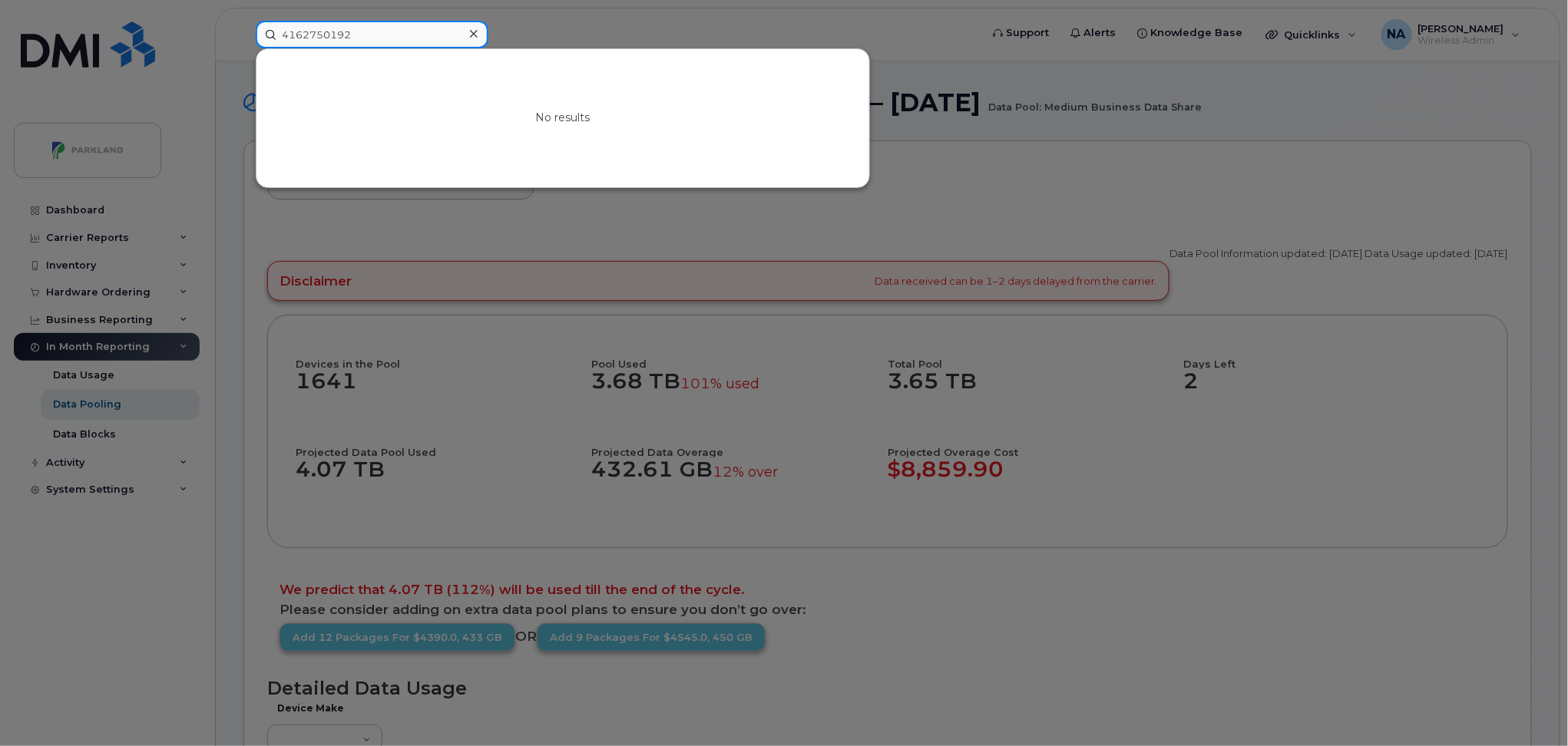
drag, startPoint x: 363, startPoint y: 30, endPoint x: 5, endPoint y: 22, distance: 358.1
click at [243, 22] on div "4162750192 No results" at bounding box center [612, 34] width 738 height 27
paste input "3037366"
drag, startPoint x: 378, startPoint y: 44, endPoint x: 182, endPoint y: 26, distance: 196.8
click at [243, 26] on div "4163037366 No results" at bounding box center [612, 34] width 738 height 27
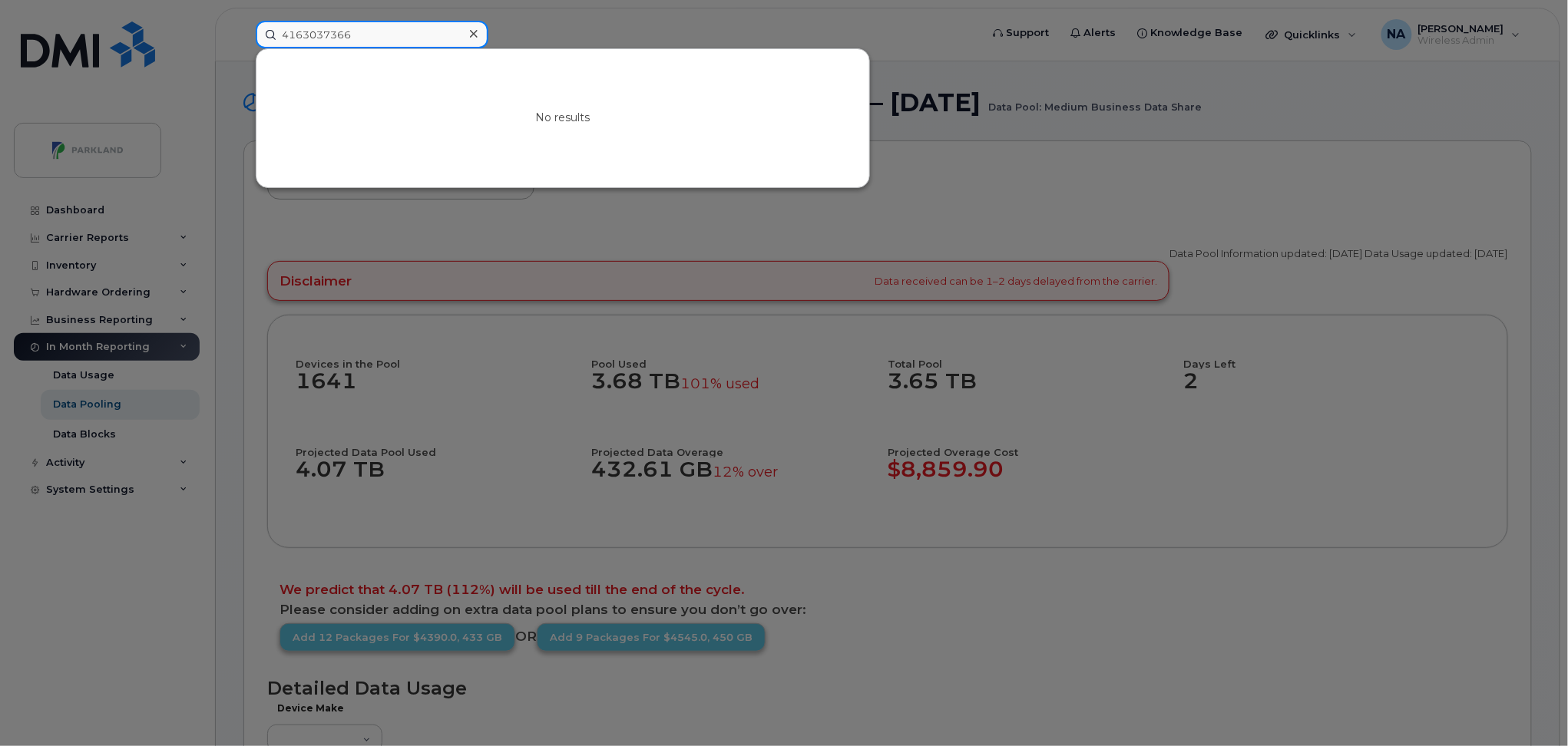
paste input "464322"
drag, startPoint x: 400, startPoint y: 26, endPoint x: 120, endPoint y: 13, distance: 280.3
click at [243, 21] on div "4163464322 No results" at bounding box center [612, 34] width 738 height 27
paste input "715173"
drag, startPoint x: 372, startPoint y: 36, endPoint x: 160, endPoint y: 34, distance: 212.0
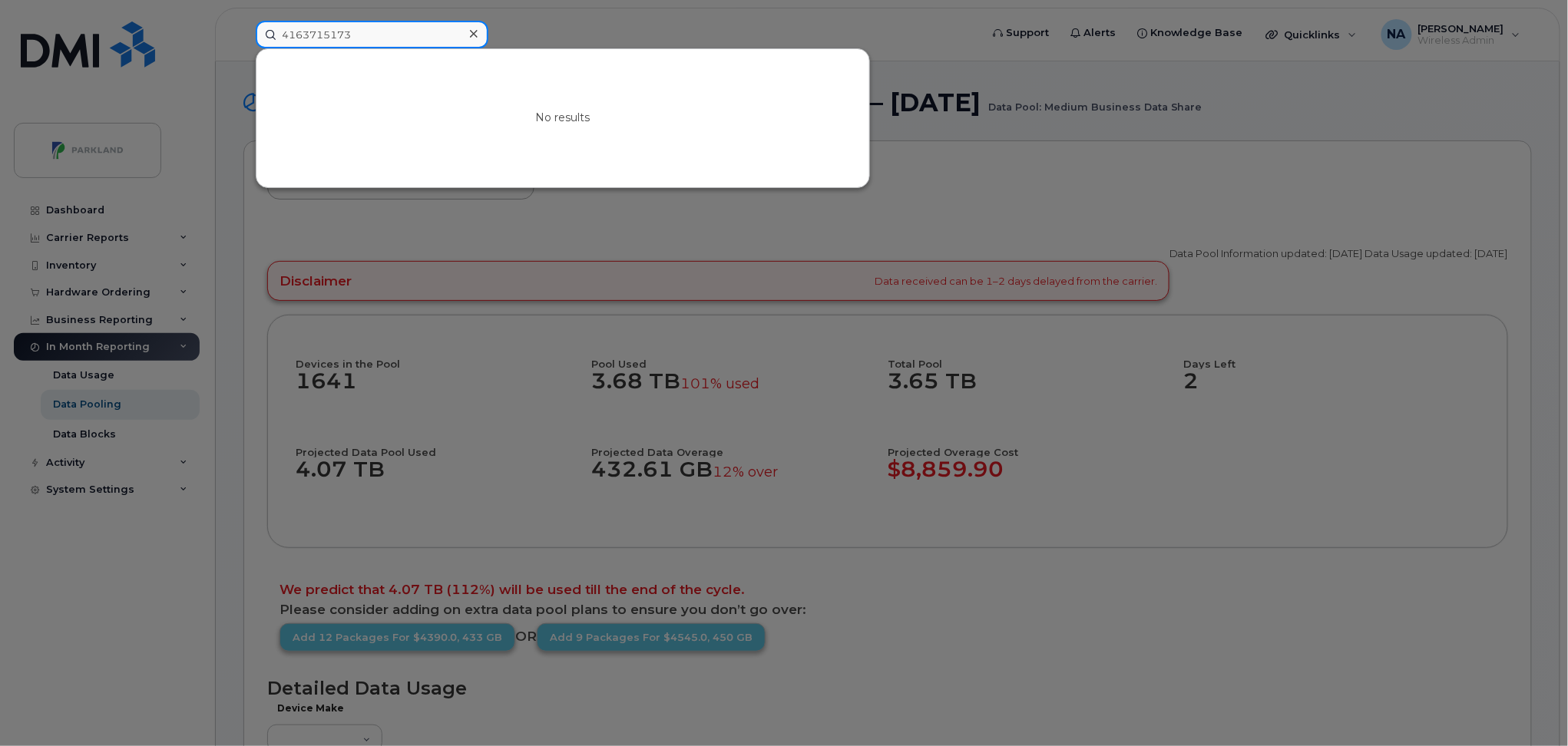
click at [243, 34] on div "4163715173 No results" at bounding box center [612, 34] width 738 height 27
paste input "5192398219"
type input "5192398219"
click at [474, 34] on icon at bounding box center [474, 33] width 8 height 8
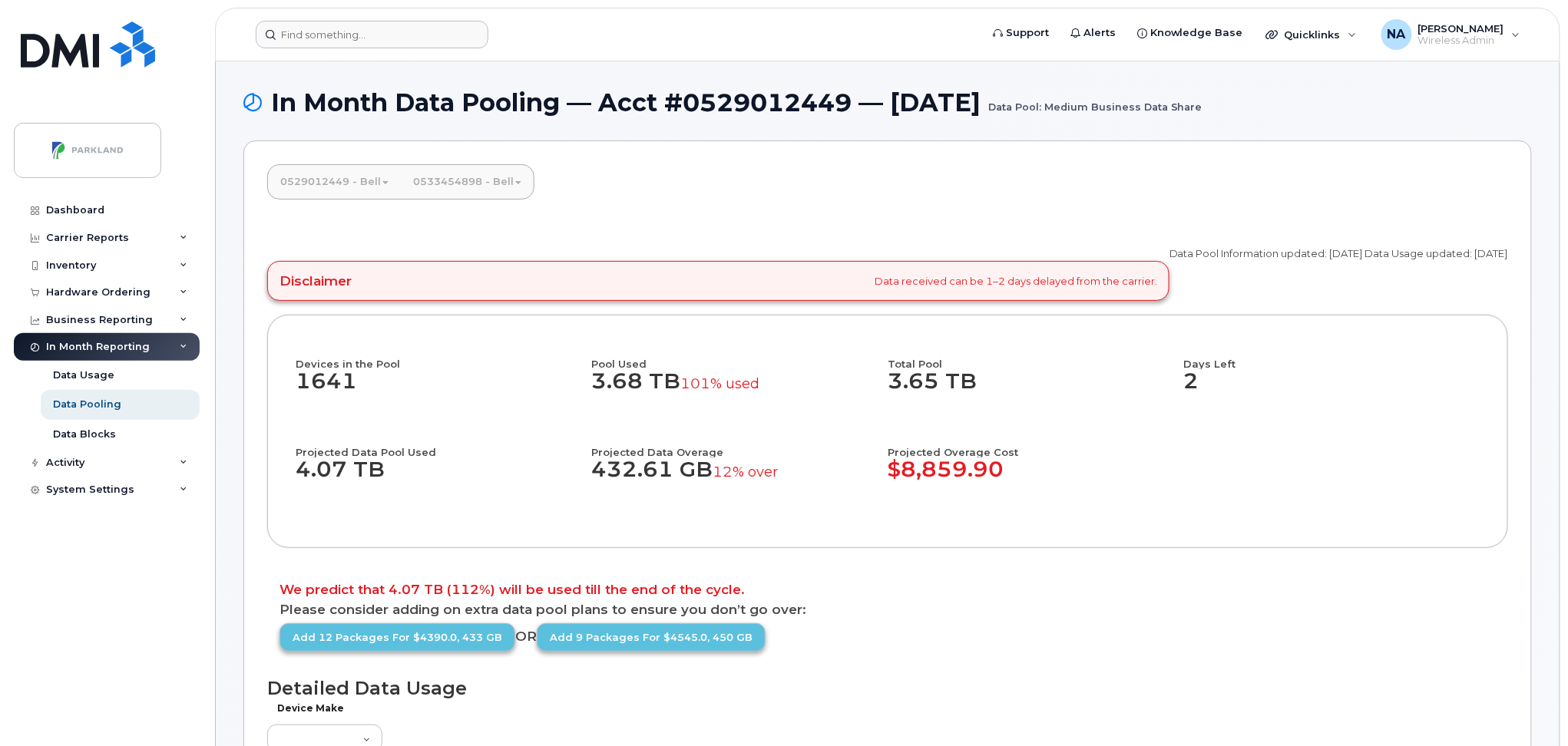
click at [660, 34] on form at bounding box center [612, 34] width 714 height 27
